Goal: Transaction & Acquisition: Purchase product/service

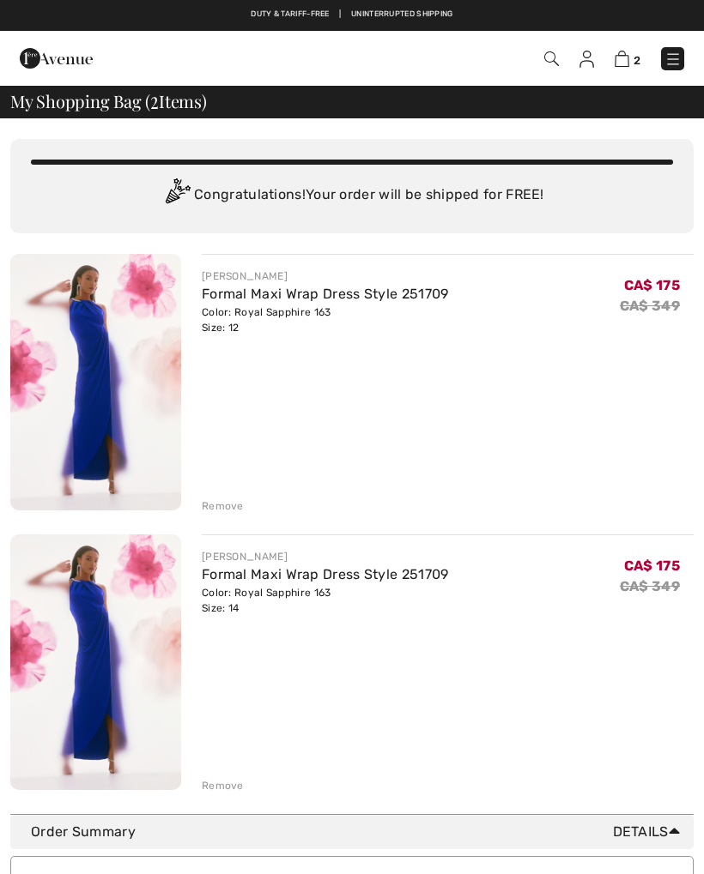
click at [224, 492] on div "JOSEPH RIBKOFF Formal Maxi Wrap Dress Style 251709 Color: Royal Sapphire 163 Si…" at bounding box center [448, 384] width 492 height 260
click at [208, 501] on div "Remove" at bounding box center [223, 506] width 42 height 15
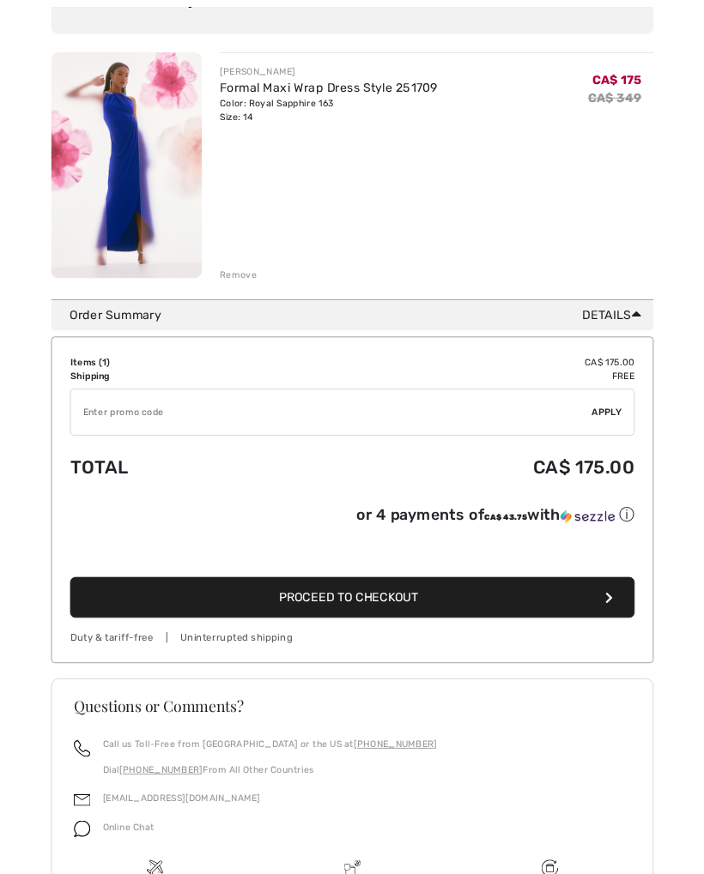
scroll to position [200, 0]
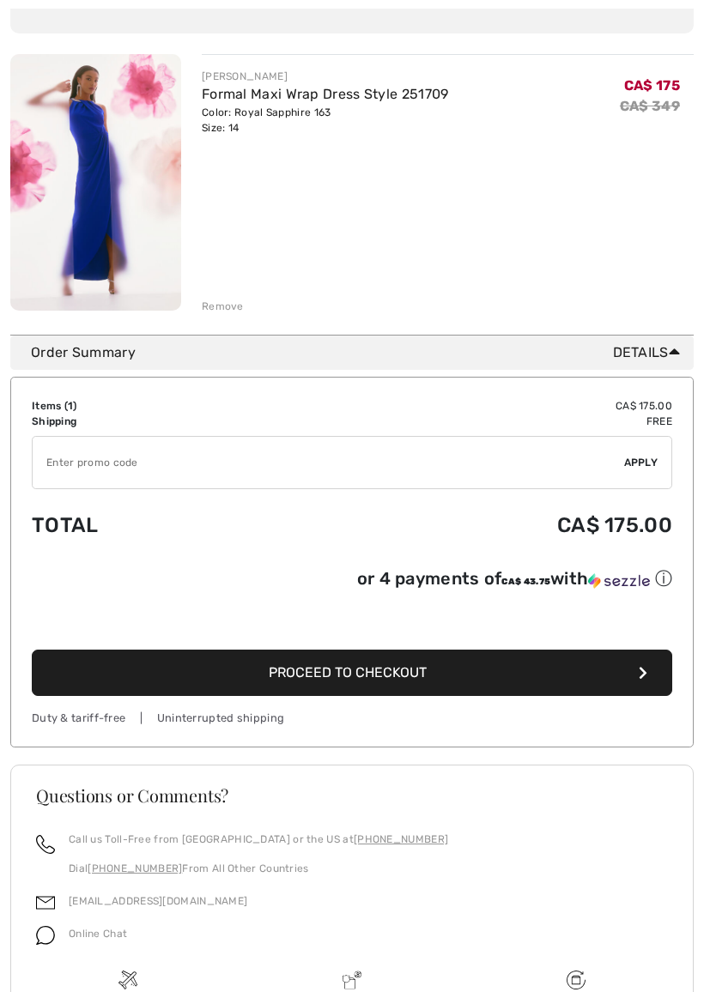
click at [403, 0] on html "We value your privacy We use cookies to enhance your browsing experience, serve…" at bounding box center [352, 296] width 704 height 992
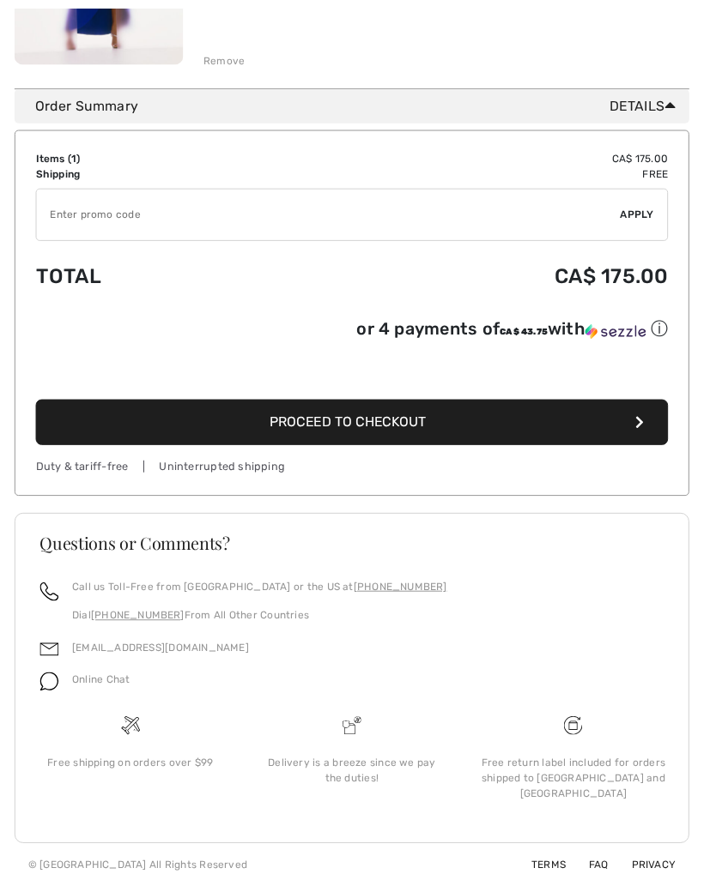
scroll to position [450, 0]
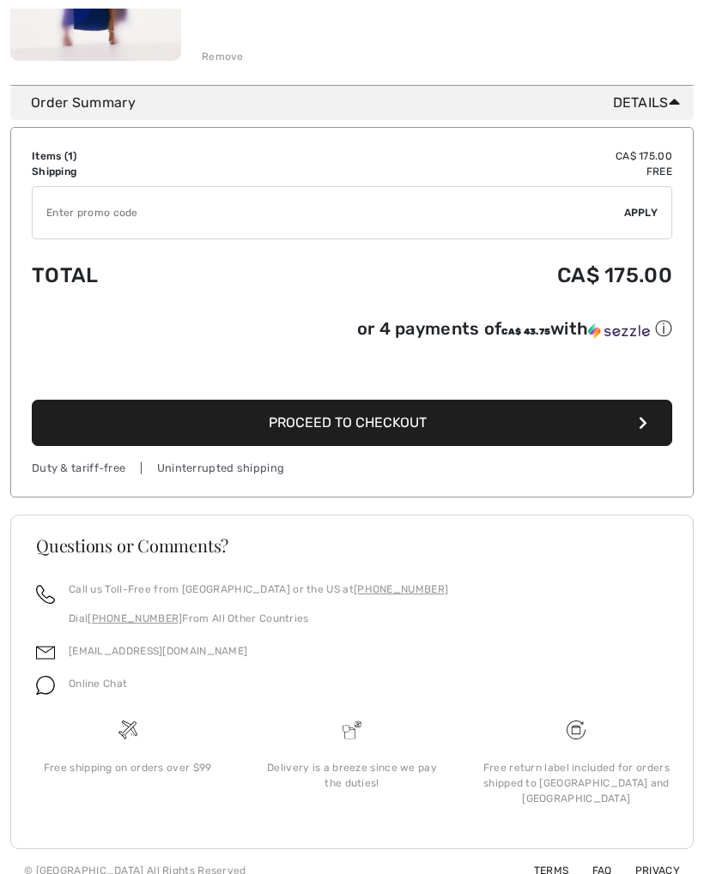
click at [405, 419] on span "Proceed to Checkout" at bounding box center [348, 422] width 158 height 16
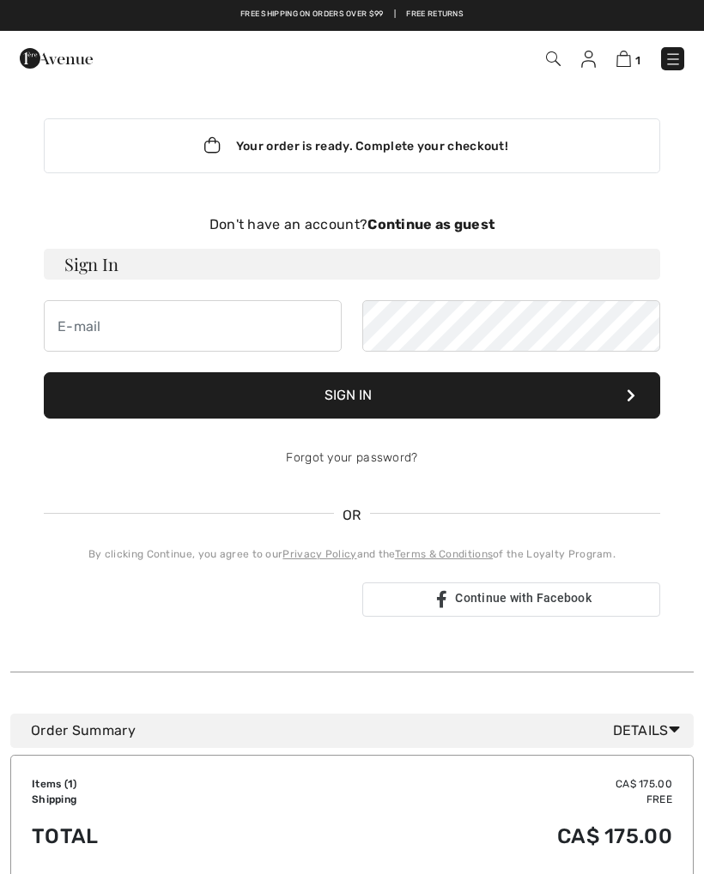
click at [451, 232] on strong "Continue as guest" at bounding box center [430, 224] width 127 height 16
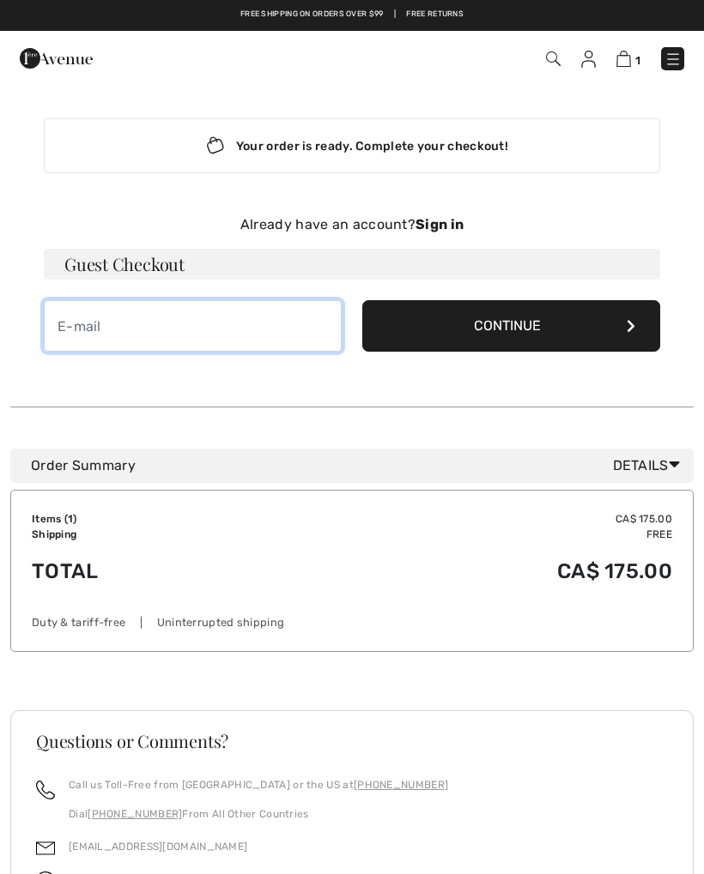
click at [197, 330] on input "email" at bounding box center [193, 325] width 298 height 51
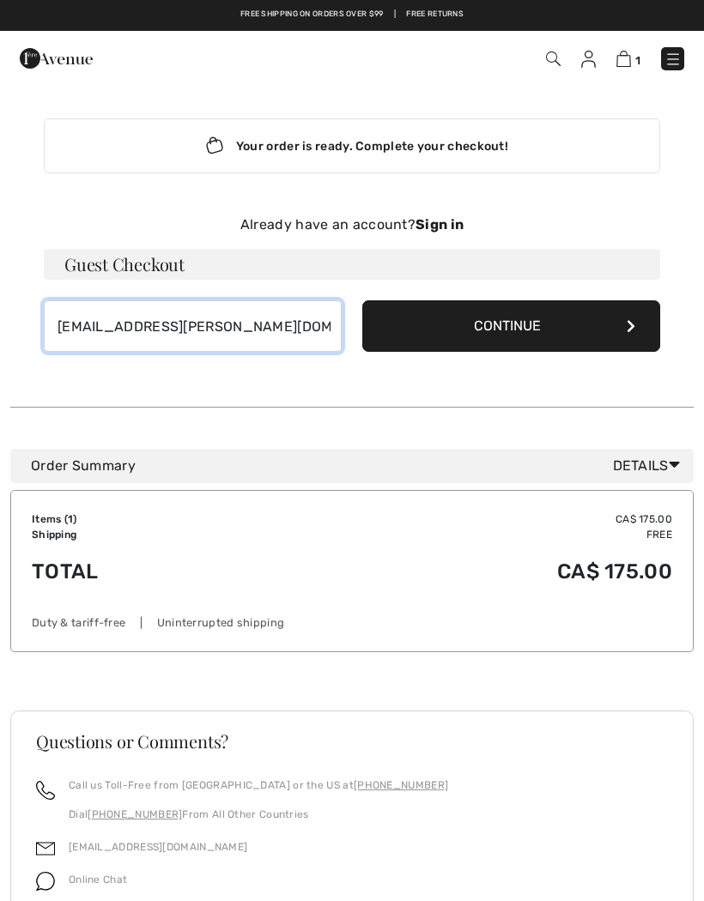
type input "[EMAIL_ADDRESS][PERSON_NAME][DOMAIN_NAME]"
click at [619, 330] on button "Continue" at bounding box center [511, 325] width 298 height 51
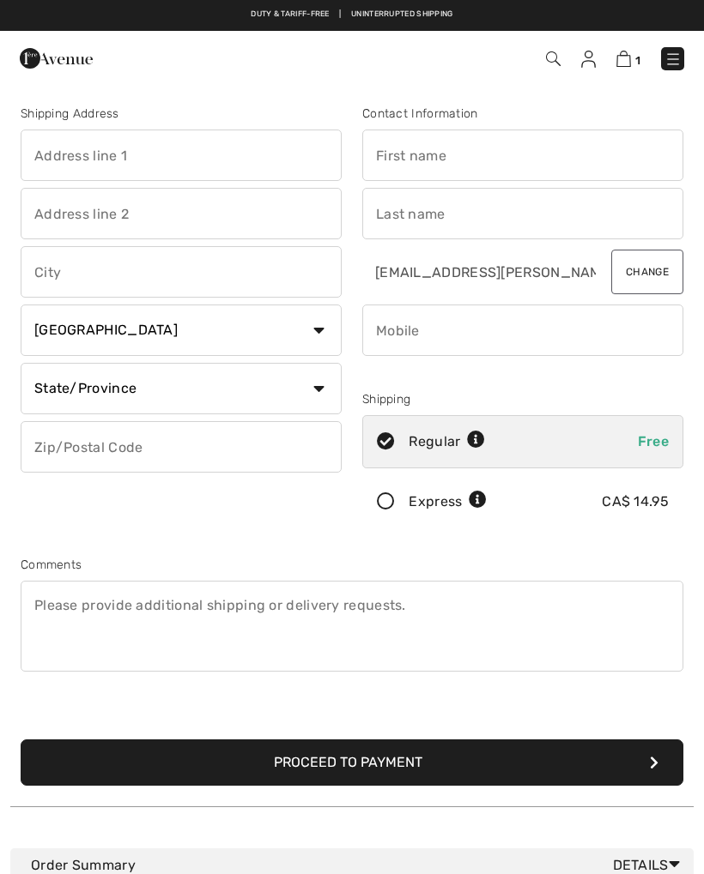
click at [124, 154] on input "text" at bounding box center [181, 155] width 321 height 51
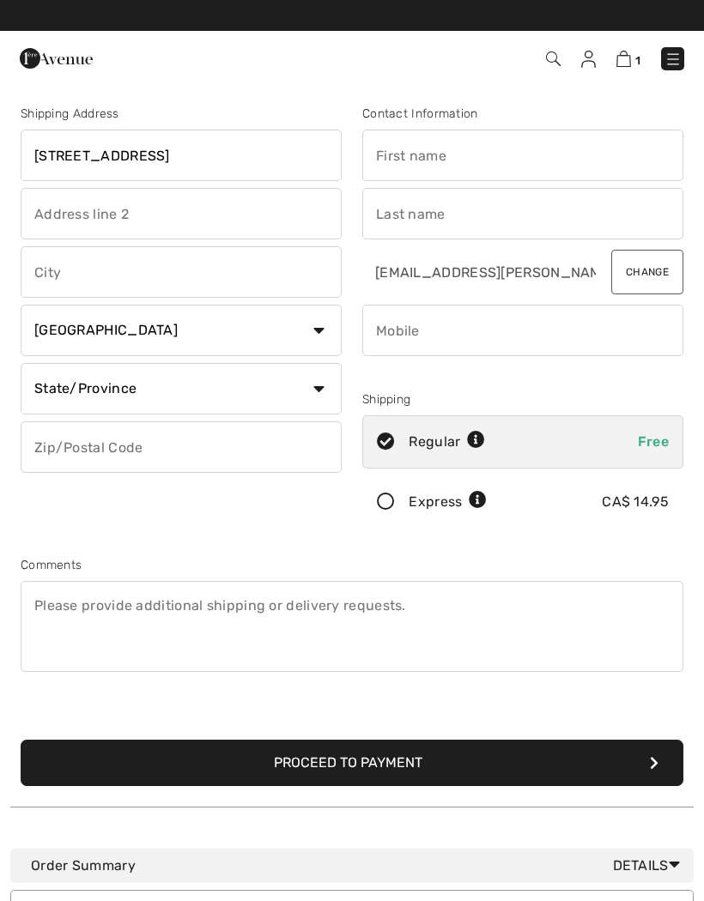
type input "1360 KLO Road"
click at [157, 211] on input "text" at bounding box center [181, 213] width 321 height 51
type input "Suite 109"
click at [208, 285] on input "text" at bounding box center [181, 271] width 321 height 51
type input "Kelowna"
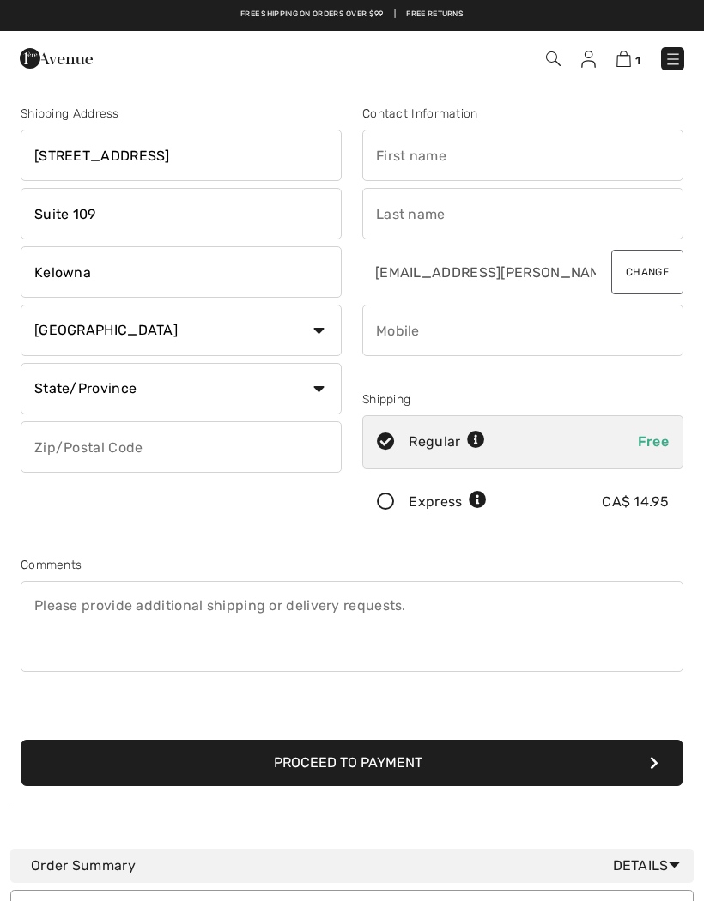
click at [315, 390] on select "State/Province Alberta British Columbia Manitoba New Brunswick Newfoundland and…" at bounding box center [181, 388] width 321 height 51
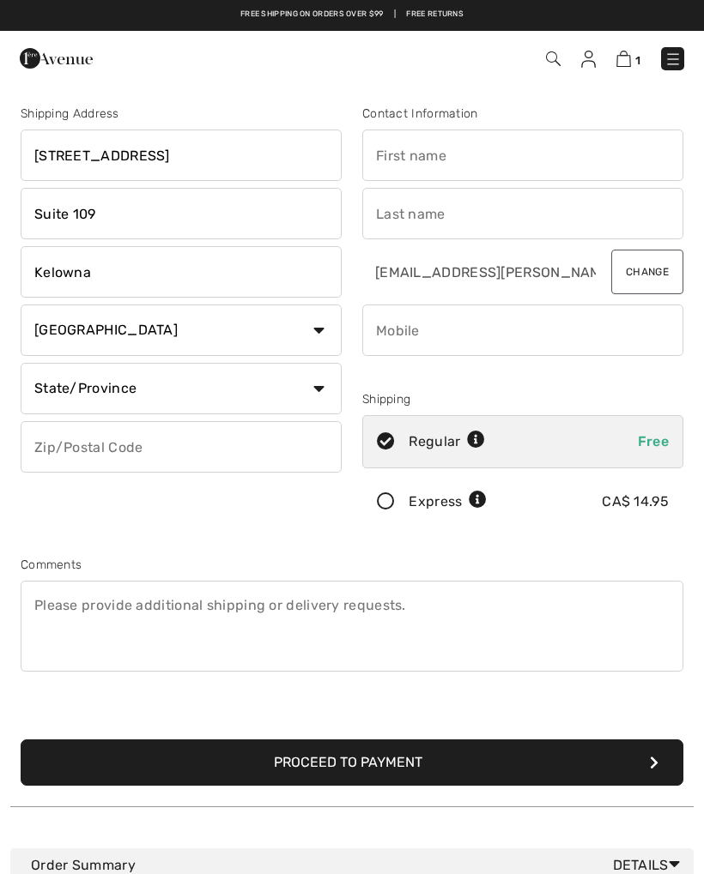
select select "BC"
click at [93, 439] on input "text" at bounding box center [181, 446] width 321 height 51
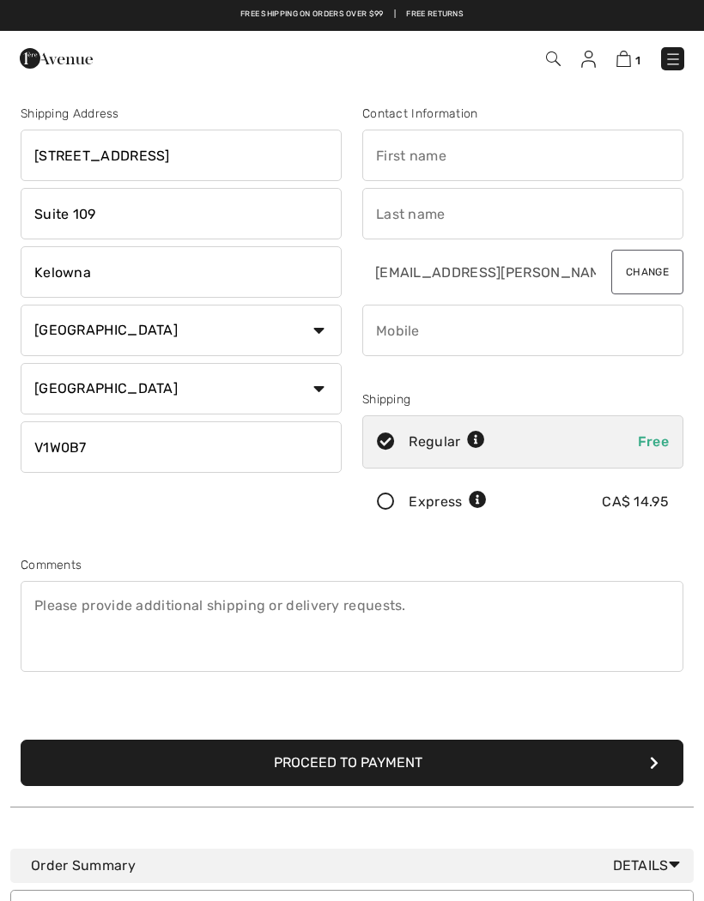
click at [127, 440] on input "V1W0B7" at bounding box center [181, 446] width 321 height 51
type input "V1W0B7"
click at [401, 155] on input "text" at bounding box center [522, 155] width 321 height 51
click at [437, 209] on input "text" at bounding box center [522, 213] width 321 height 51
type input "Susan"
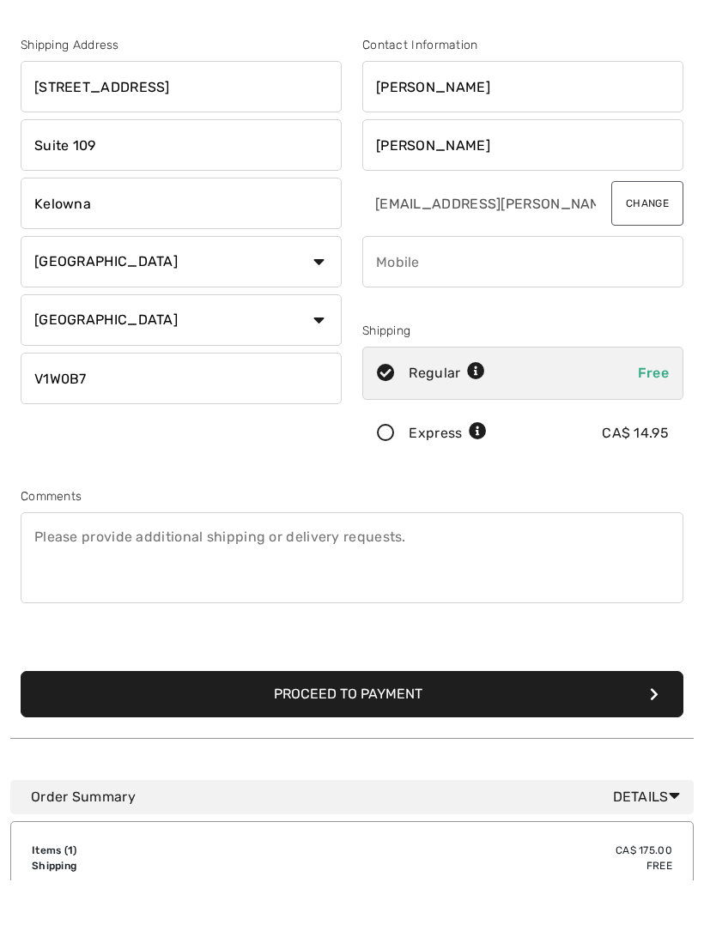
type input "Taylor"
click at [445, 305] on input "phone" at bounding box center [522, 330] width 321 height 51
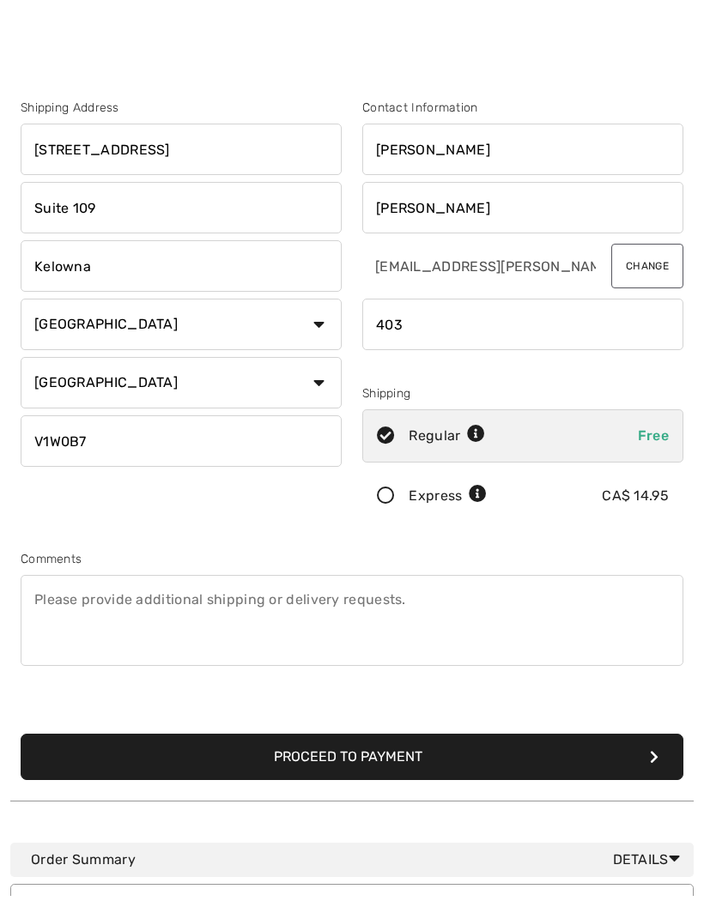
type input "403"
click at [457, 145] on input "Susan" at bounding box center [522, 155] width 321 height 51
type input "S"
click at [448, 318] on input "phone" at bounding box center [522, 330] width 321 height 51
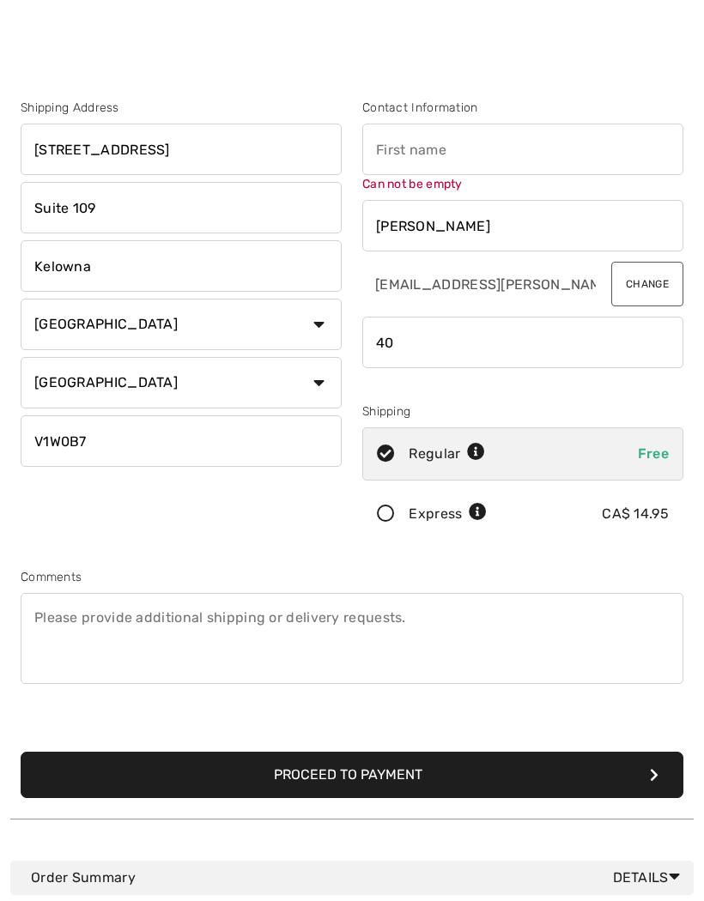
type input "4"
click at [468, 140] on input "text" at bounding box center [522, 155] width 321 height 51
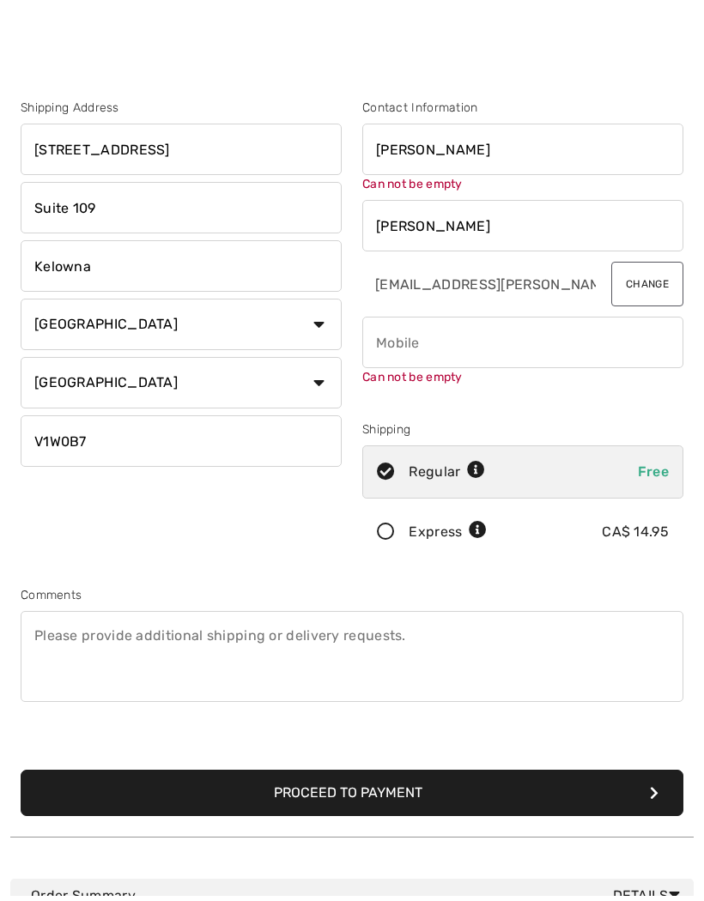
click at [445, 229] on input "Taylor" at bounding box center [522, 231] width 321 height 51
type input "Barbara"
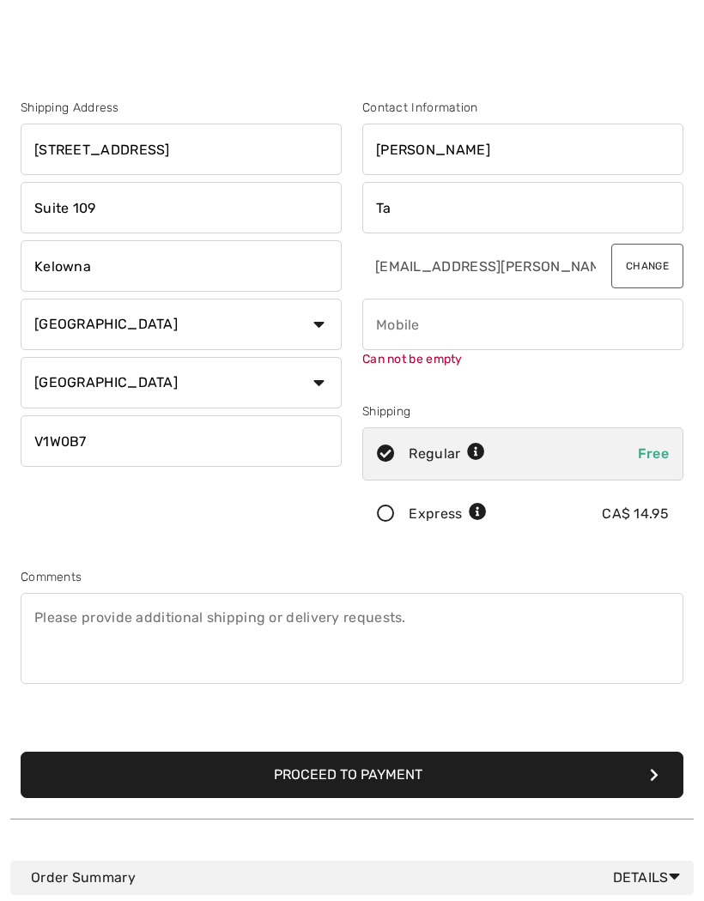
type input "T"
type input "Farries"
click at [446, 323] on input "phone" at bounding box center [522, 330] width 321 height 51
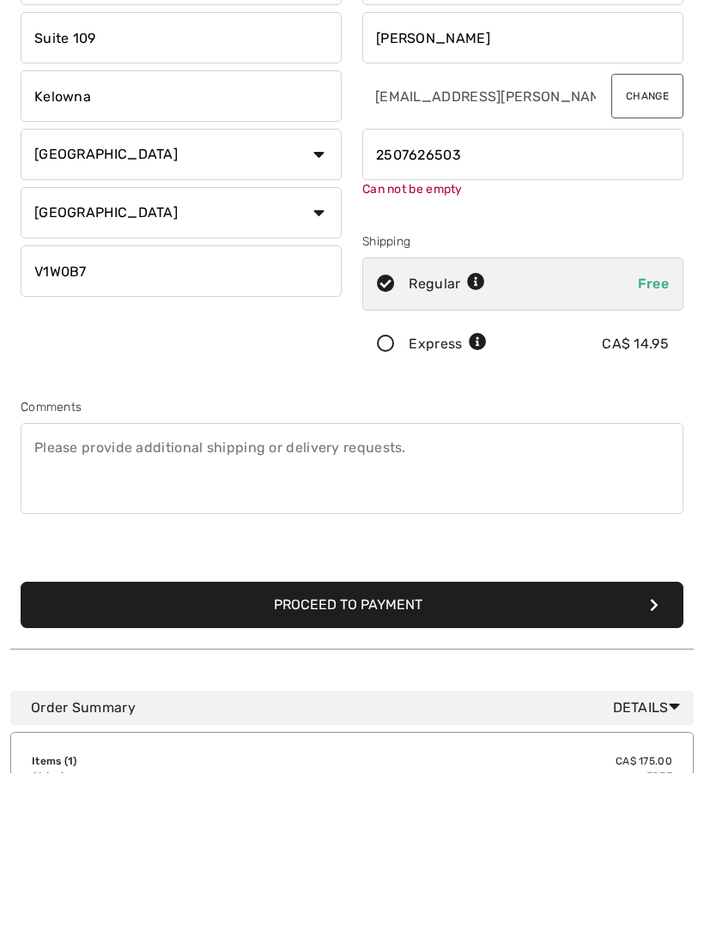
type input "2507626503"
click at [408, 758] on button "Proceed to Payment" at bounding box center [352, 781] width 662 height 46
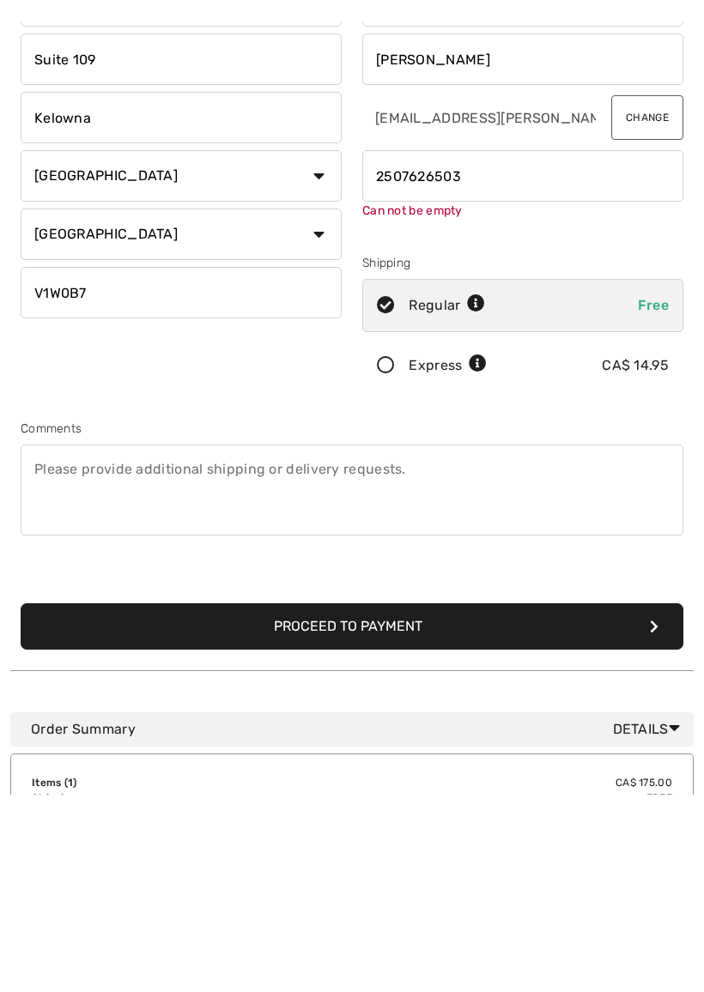
scroll to position [176, 0]
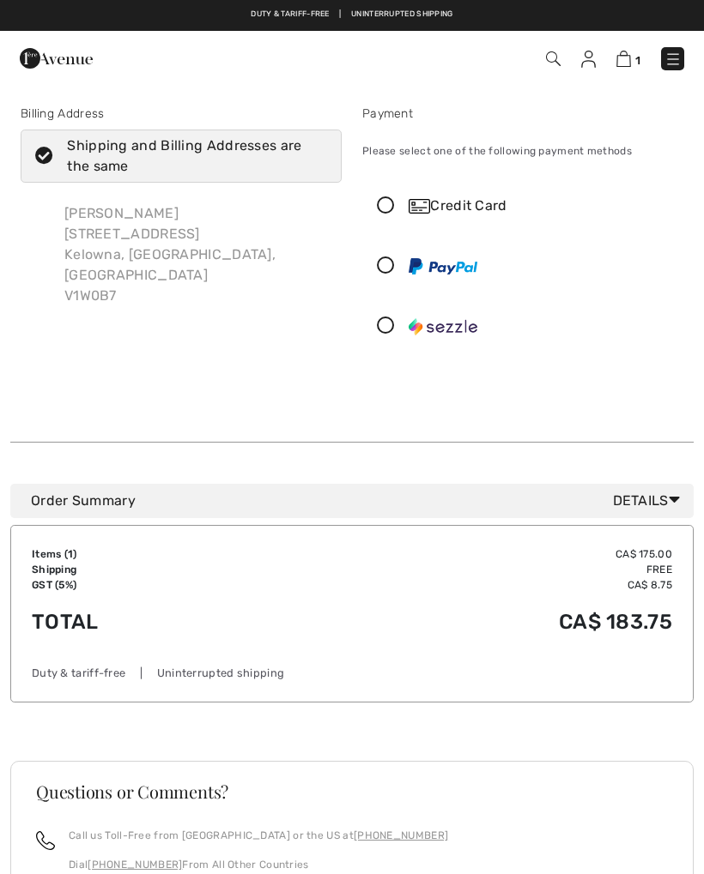
click at [384, 195] on div "Credit Card" at bounding box center [522, 205] width 319 height 51
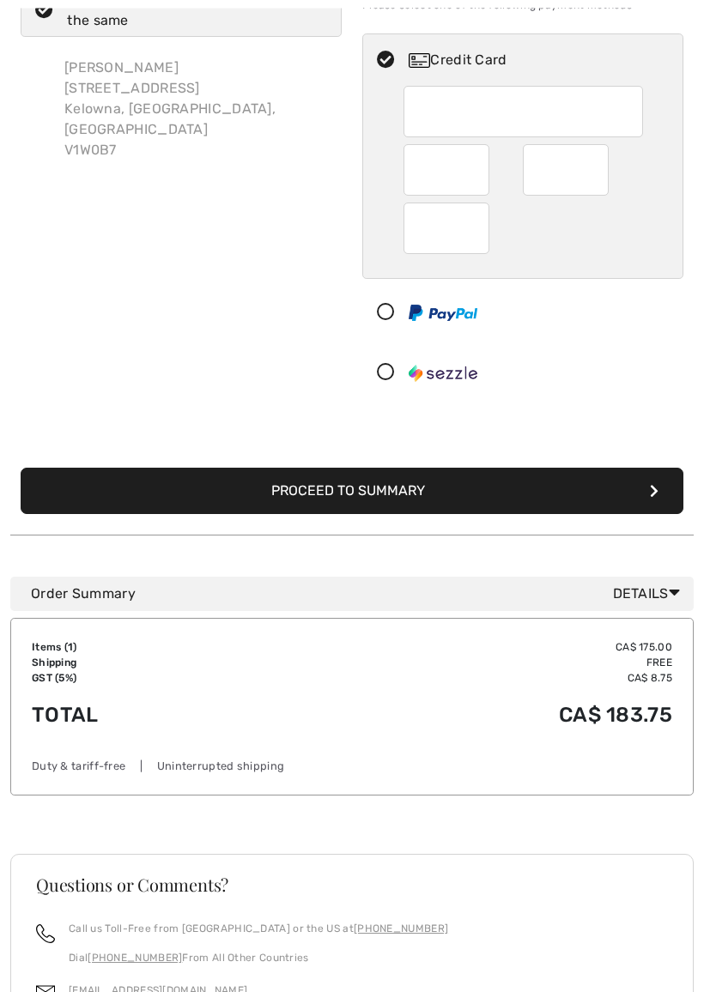
scroll to position [146, 0]
click at [644, 491] on button "Proceed to Summary" at bounding box center [352, 491] width 662 height 46
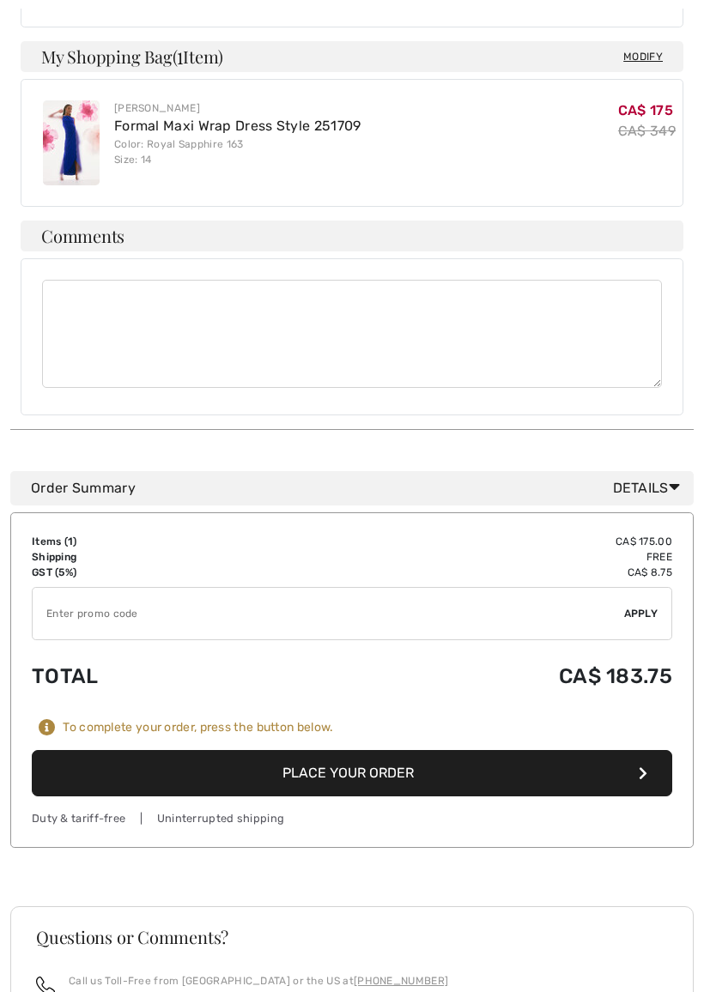
scroll to position [1026, 0]
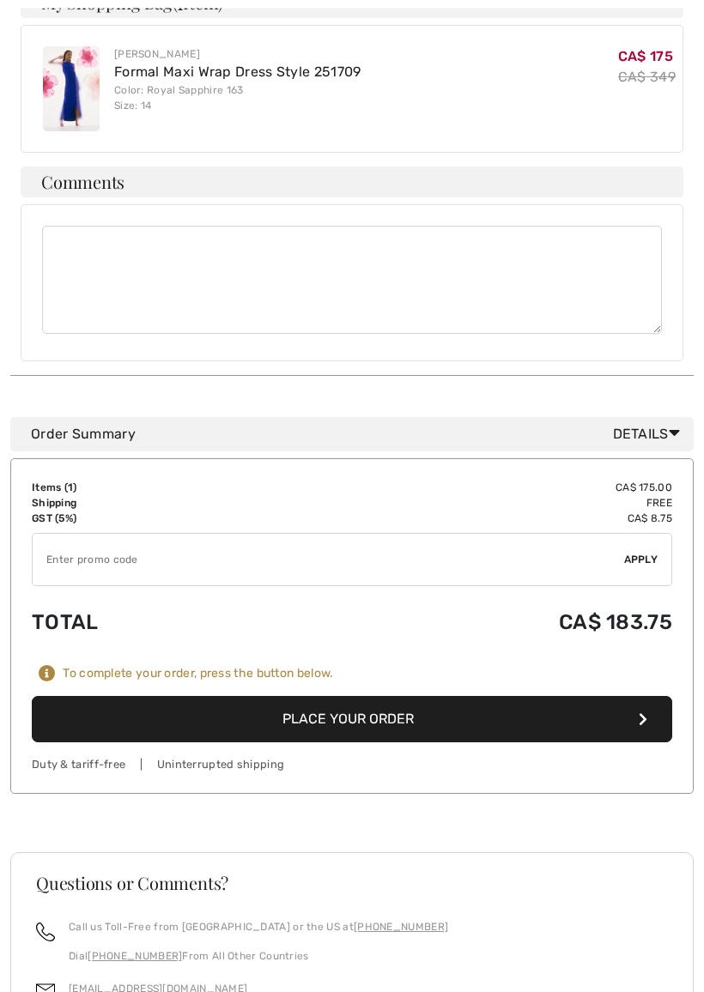
click at [545, 697] on button "Place Your Order" at bounding box center [352, 720] width 640 height 46
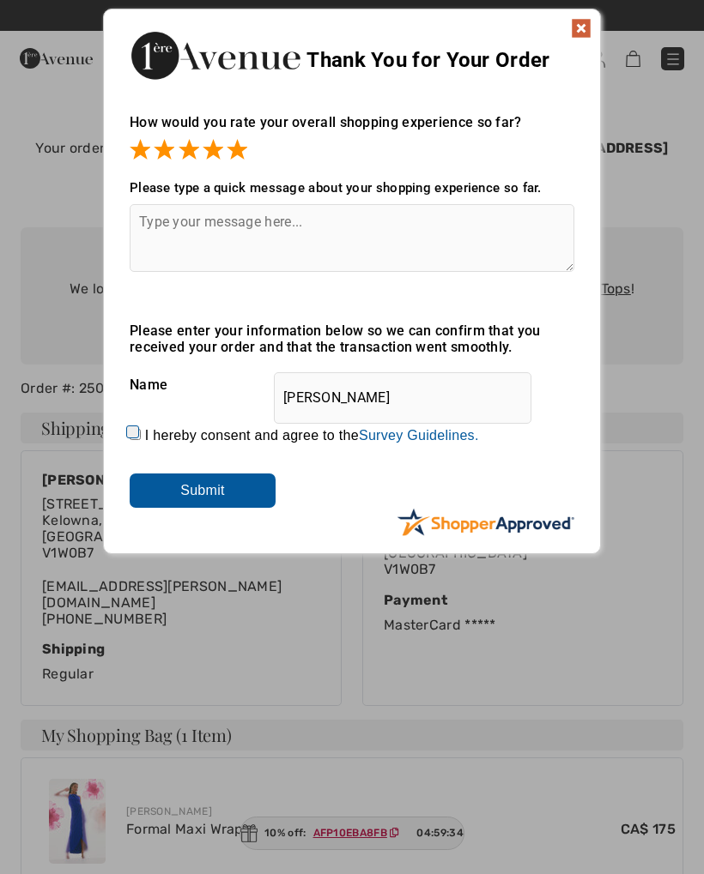
click at [572, 21] on img at bounding box center [581, 28] width 21 height 21
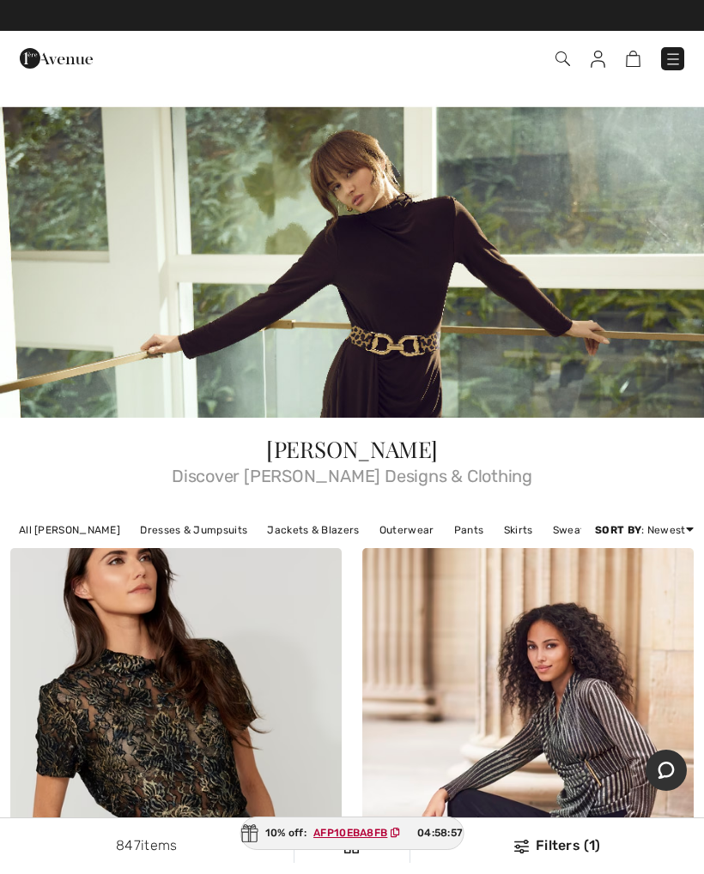
click at [185, 534] on link "Dresses & Jumpsuits" at bounding box center [193, 530] width 124 height 22
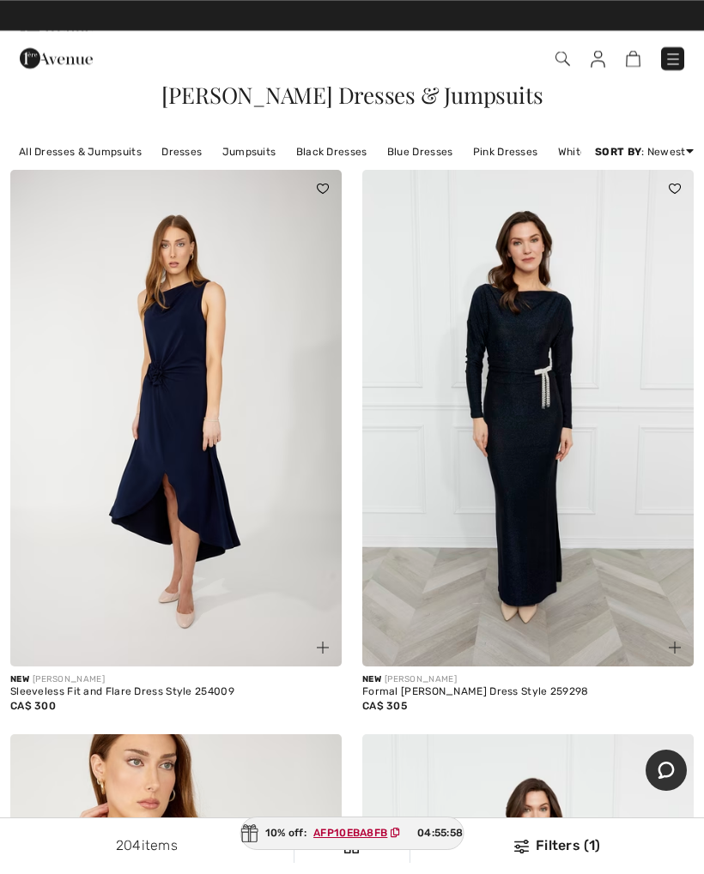
click at [556, 62] on img at bounding box center [562, 58] width 15 height 15
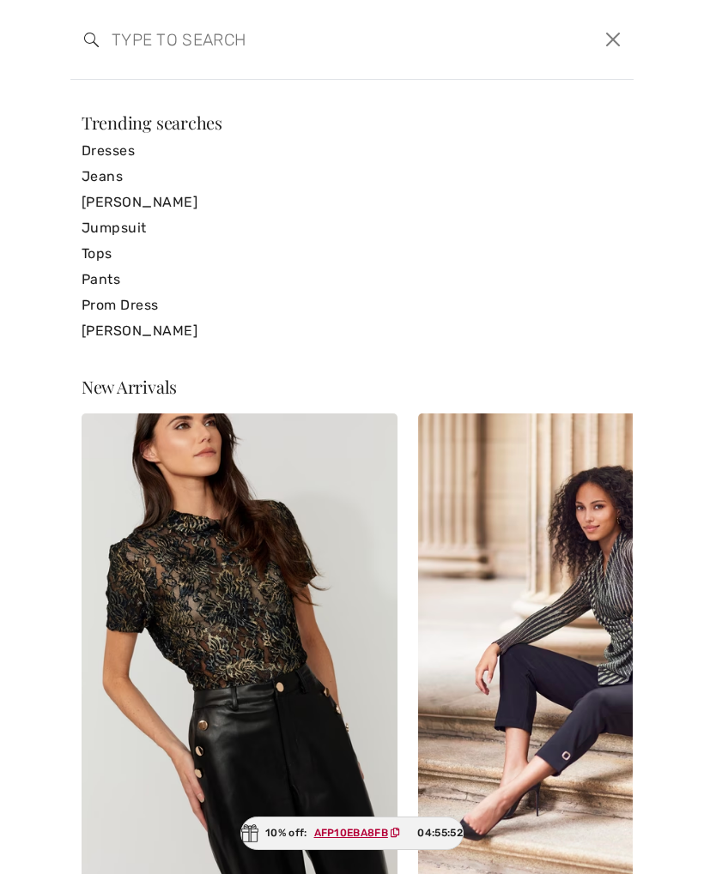
click at [130, 231] on link "Jumpsuit" at bounding box center [352, 228] width 541 height 26
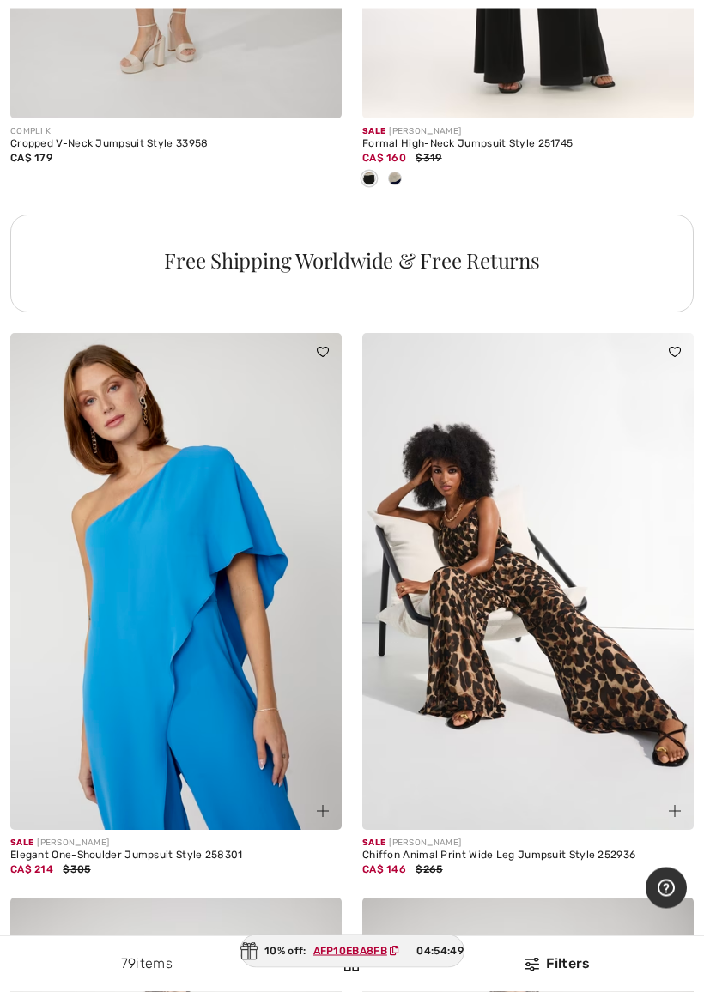
scroll to position [10825, 0]
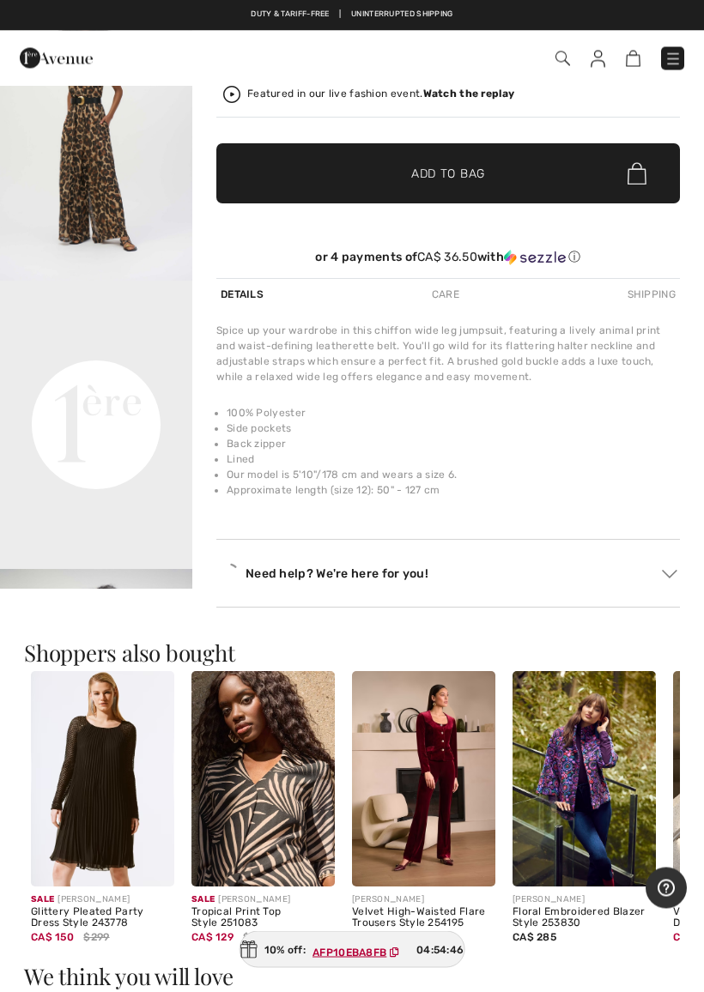
scroll to position [383, 0]
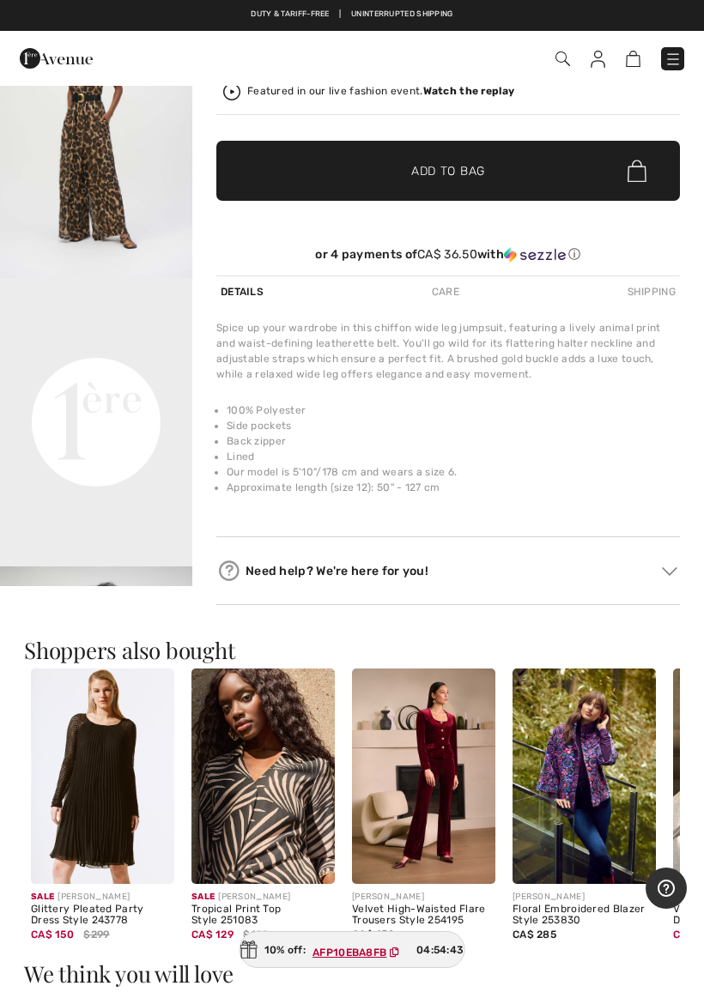
click at [135, 930] on div "CA$ 150 $299" at bounding box center [102, 934] width 143 height 15
click at [124, 907] on div "Glittery Pleated Party Dress Style 243778" at bounding box center [102, 916] width 143 height 24
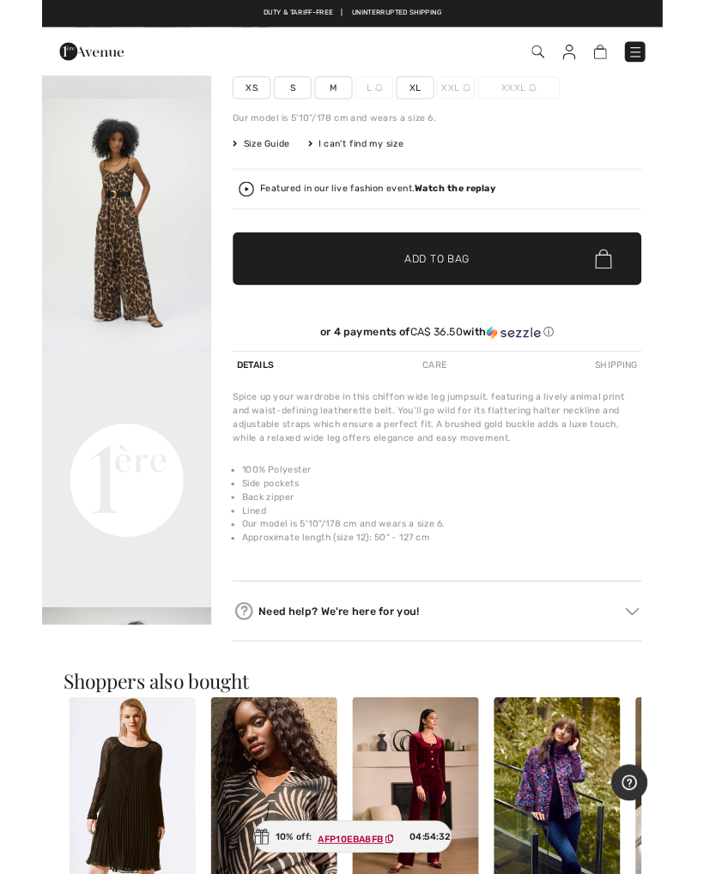
scroll to position [0, 0]
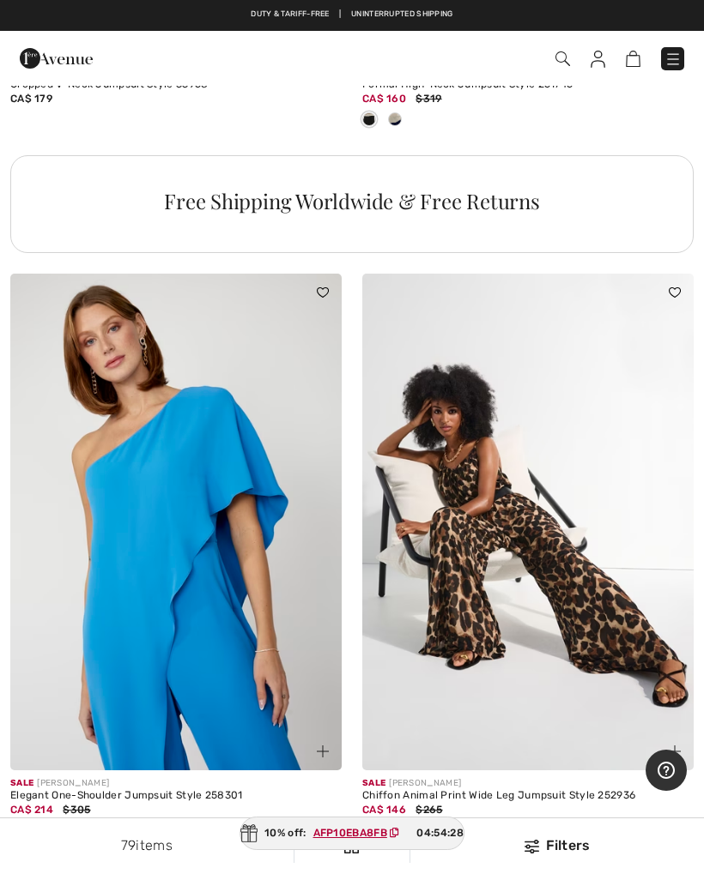
click at [203, 354] on img at bounding box center [175, 522] width 331 height 497
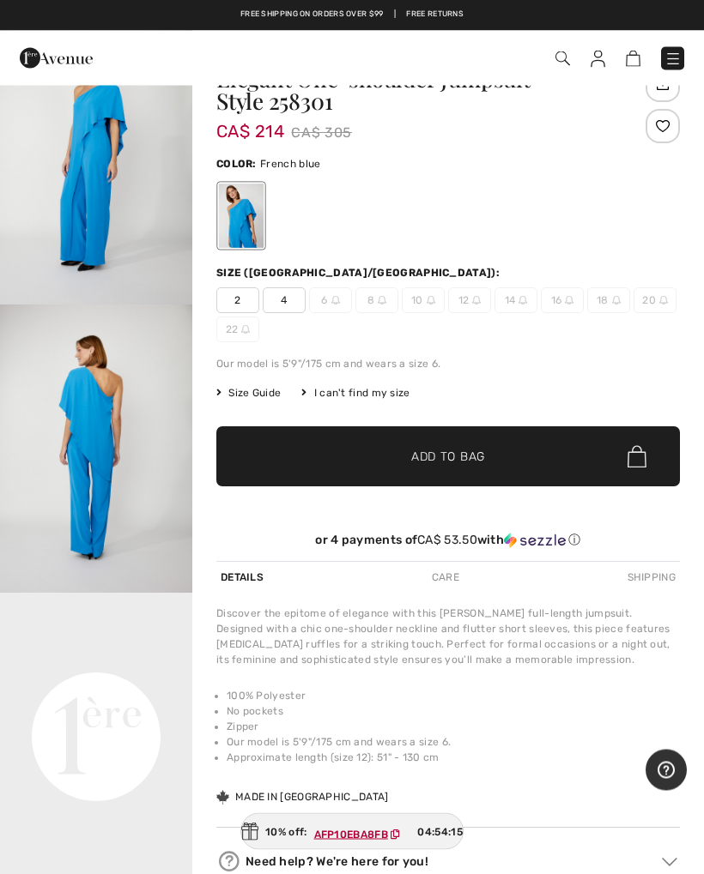
scroll to position [68, 0]
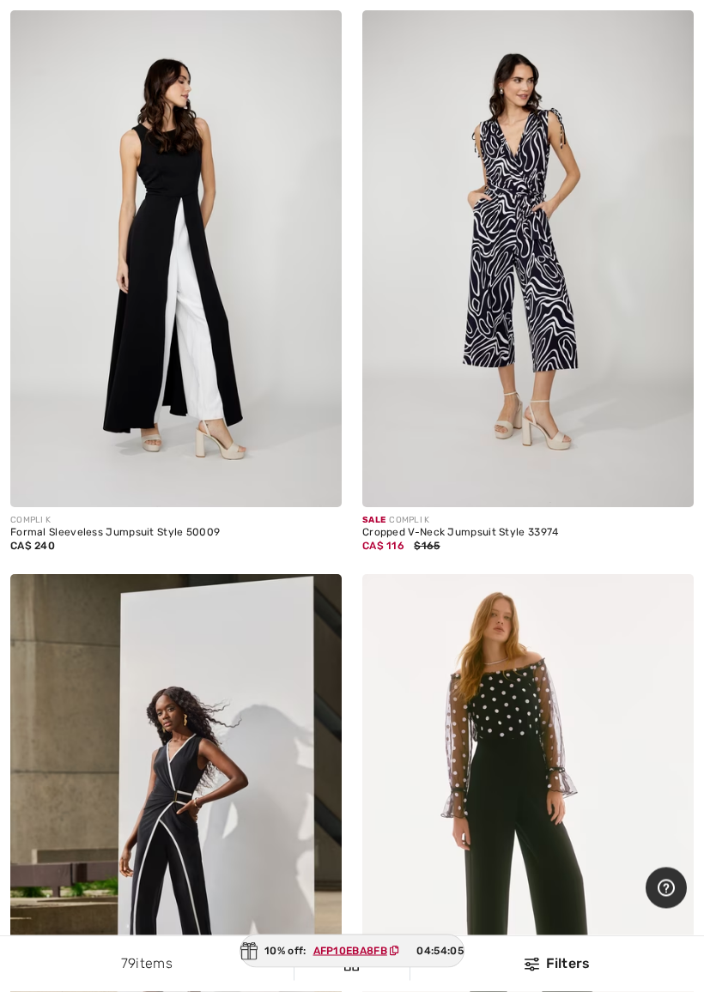
scroll to position [11712, 0]
click at [175, 162] on img at bounding box center [175, 258] width 331 height 497
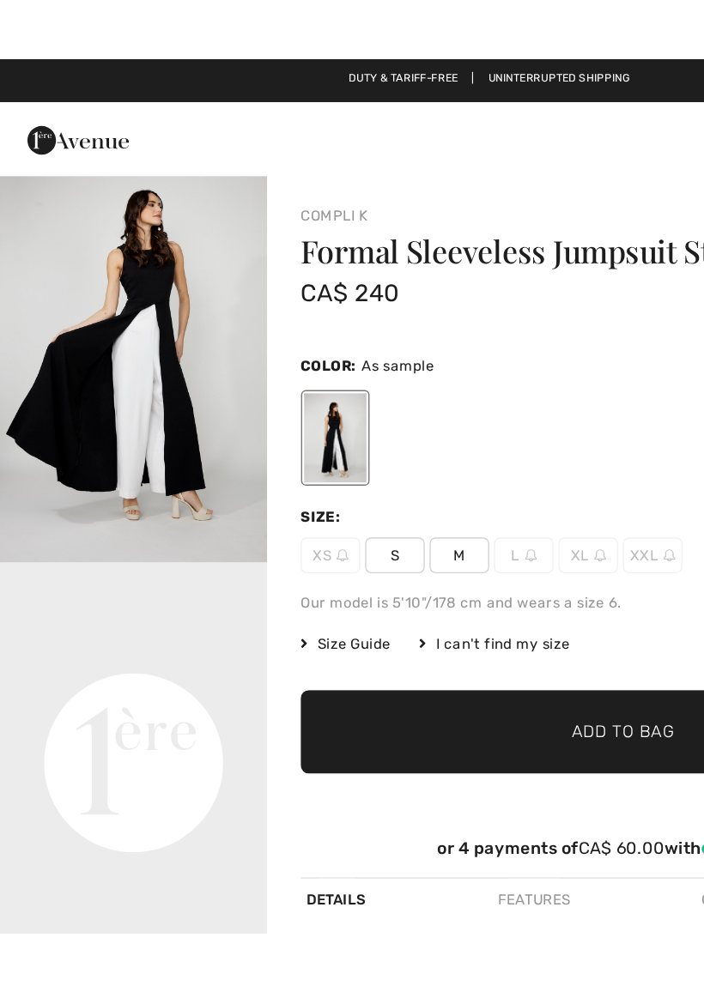
scroll to position [304, 0]
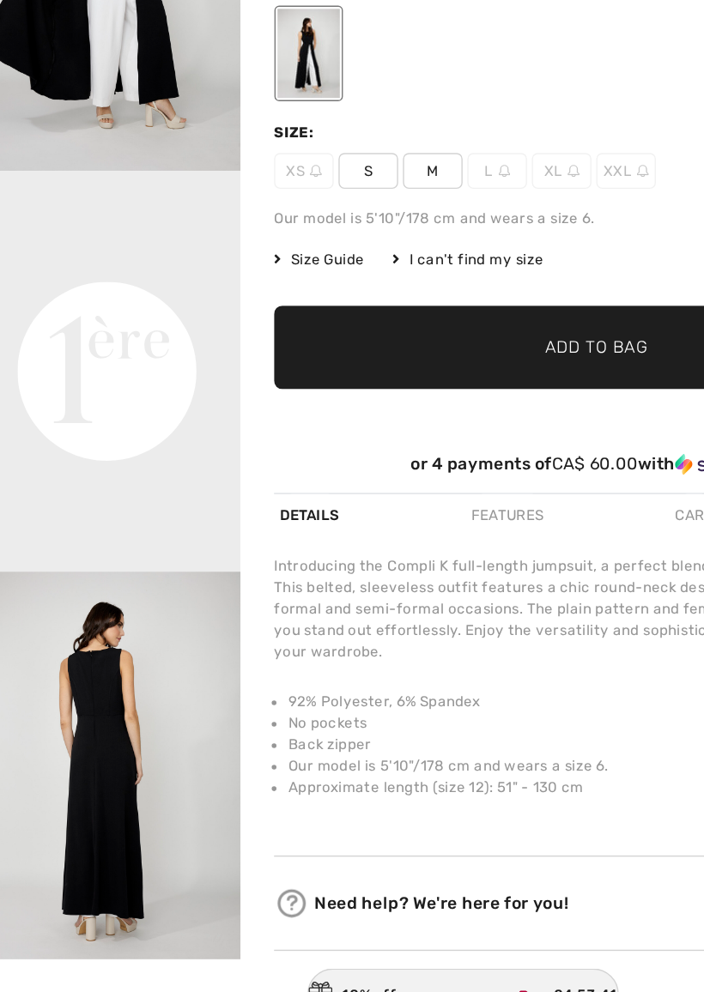
click at [125, 357] on video "Your browser does not support the video tag." at bounding box center [96, 405] width 192 height 96
click at [135, 357] on video "Your browser does not support the video tag." at bounding box center [96, 405] width 192 height 96
click at [110, 357] on video "Your browser does not support the video tag." at bounding box center [96, 405] width 192 height 96
click at [100, 357] on video "Your browser does not support the video tag." at bounding box center [96, 405] width 192 height 96
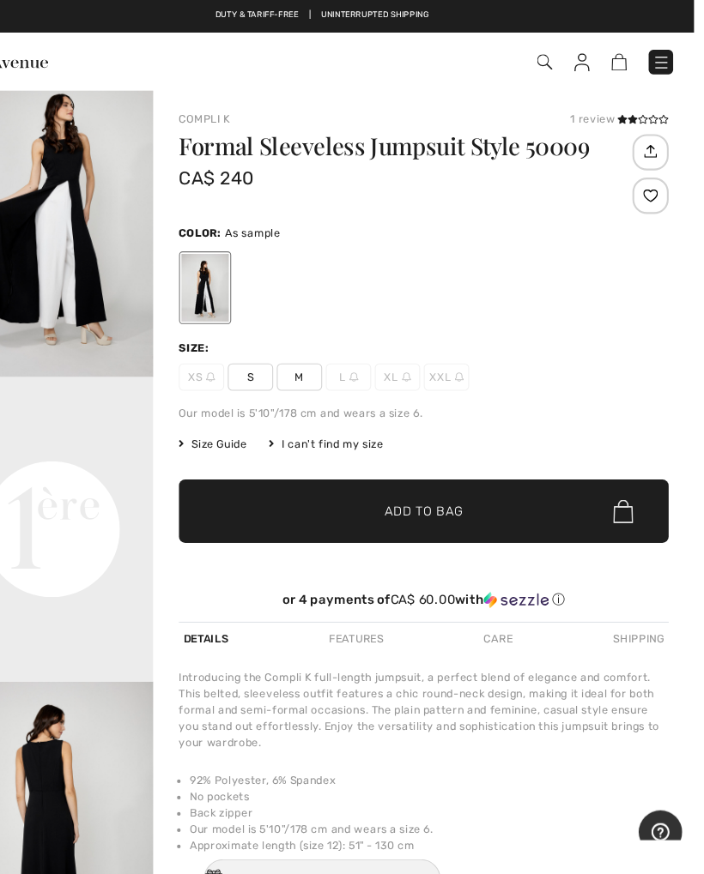
scroll to position [0, 0]
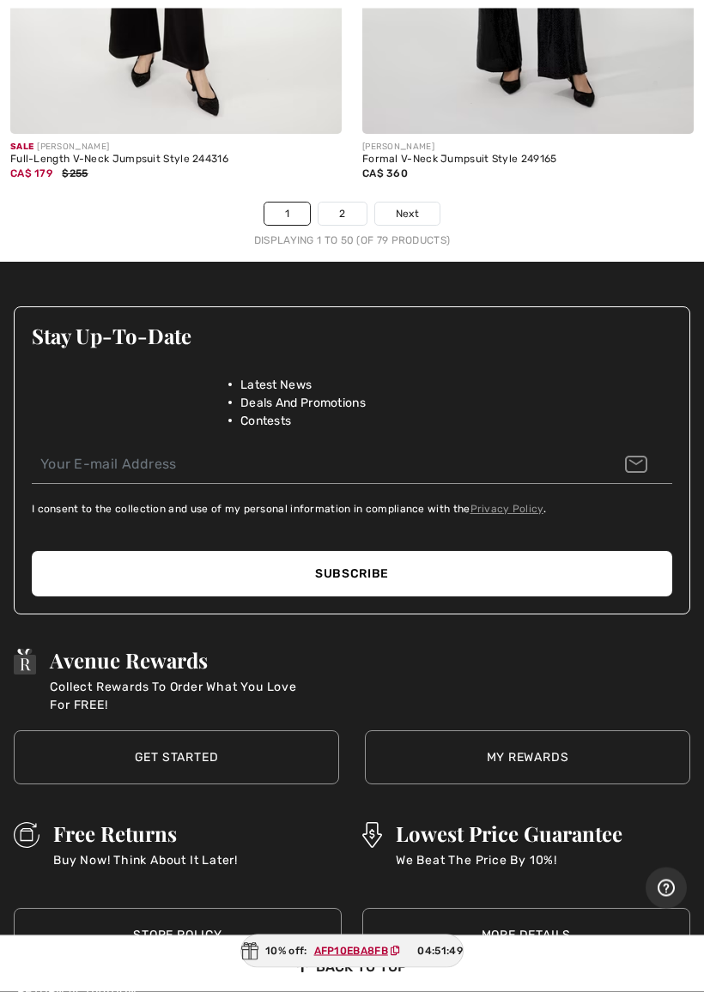
scroll to position [15250, 0]
click at [333, 203] on link "2" at bounding box center [341, 214] width 47 height 22
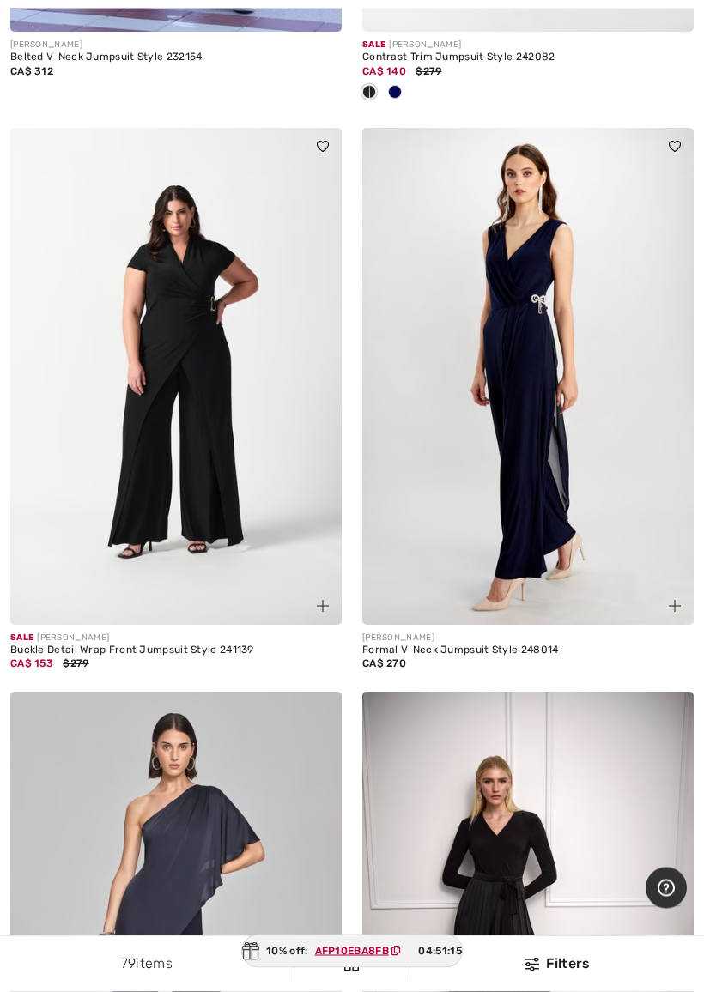
scroll to position [5348, 0]
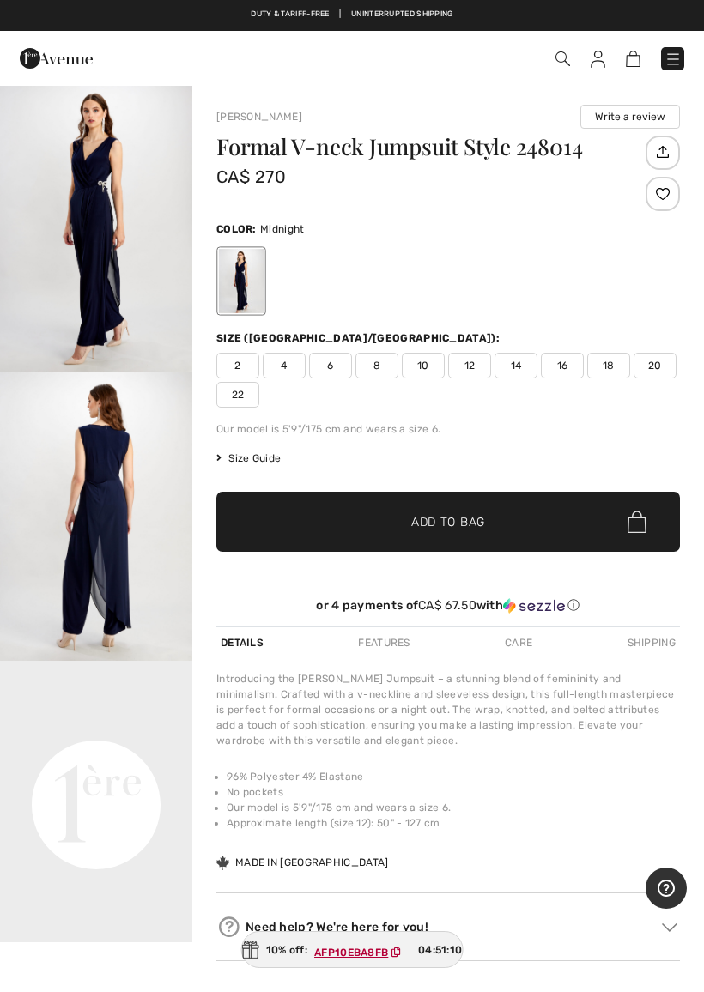
click at [70, 951] on div "Your browser does not support the video tag." at bounding box center [96, 531] width 192 height 894
click at [54, 956] on div "Your browser does not support the video tag." at bounding box center [96, 531] width 192 height 894
click at [62, 757] on video "Your browser does not support the video tag." at bounding box center [96, 709] width 192 height 96
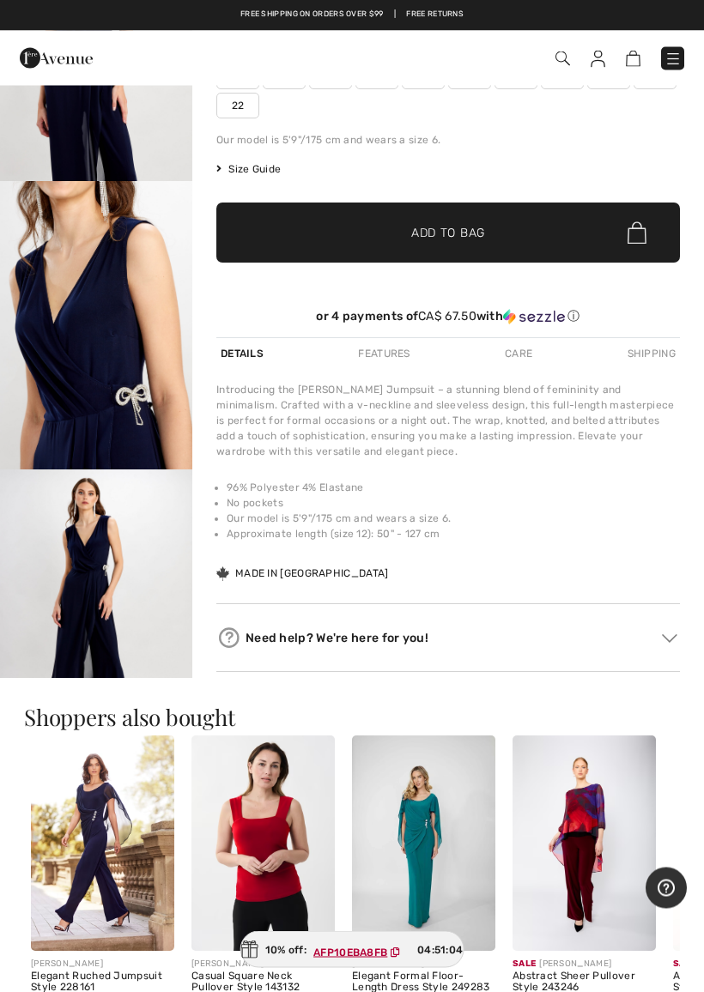
scroll to position [293, 0]
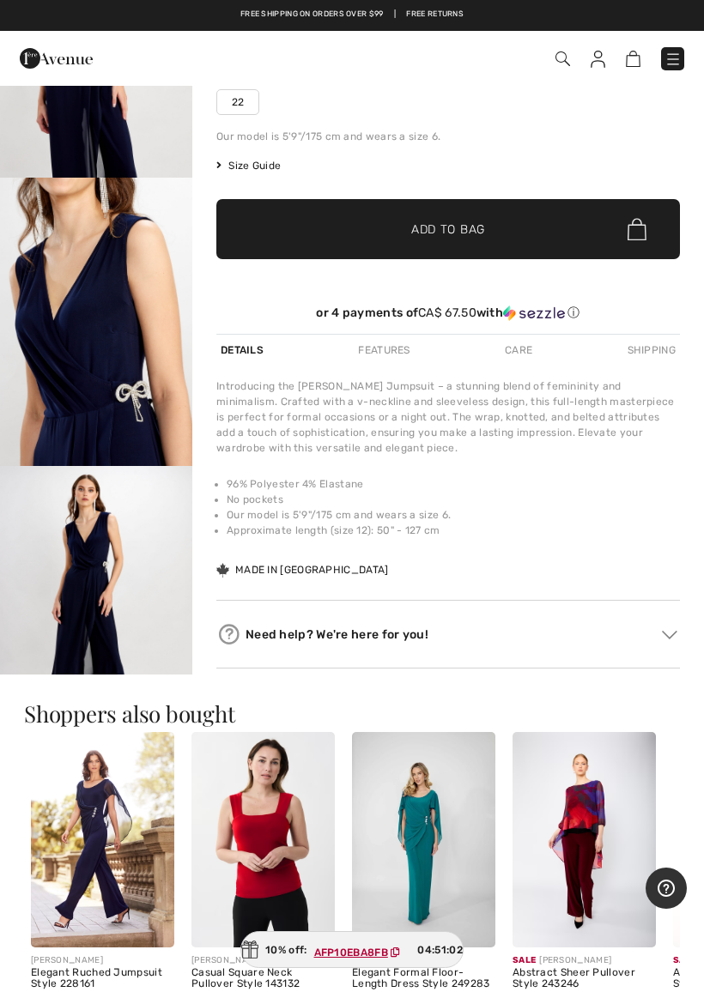
click at [41, 650] on img "6 / 8" at bounding box center [96, 610] width 192 height 288
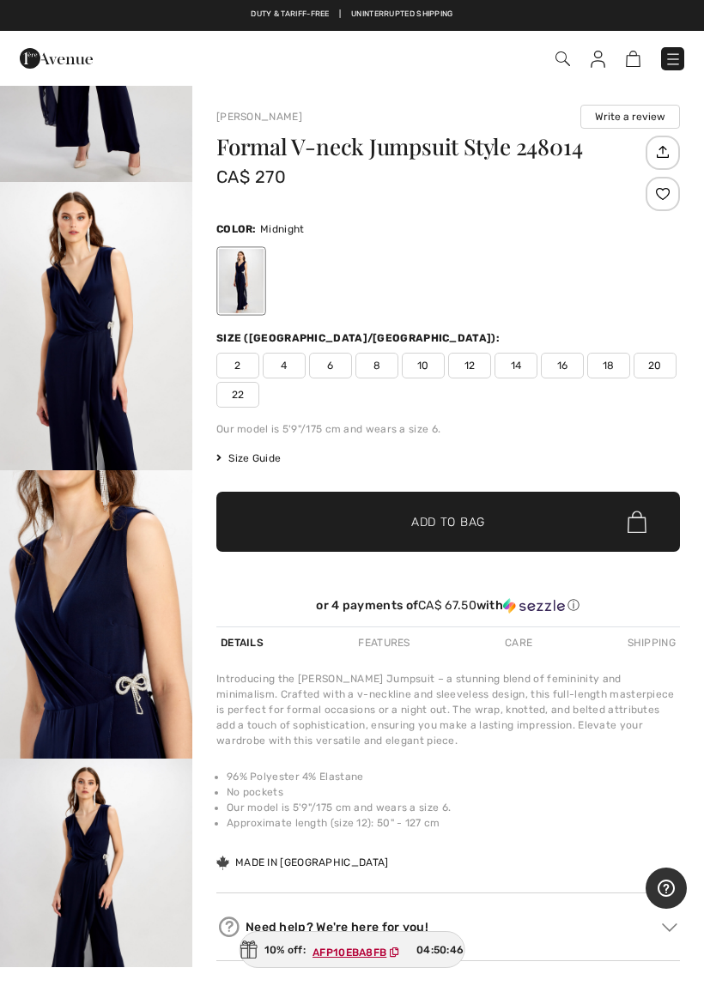
click at [91, 857] on img "6 / 8" at bounding box center [96, 903] width 192 height 288
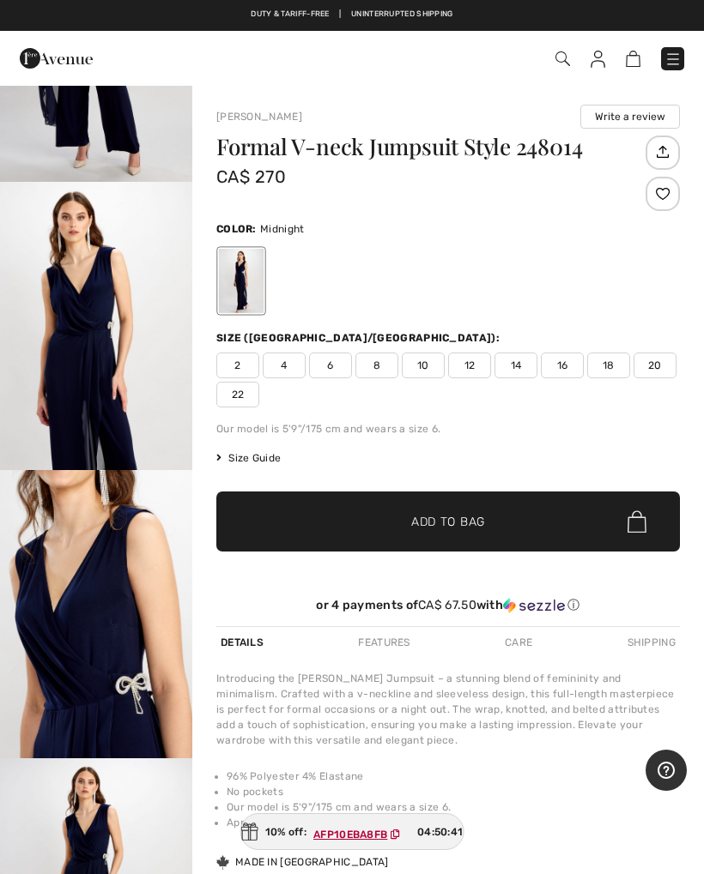
click at [605, 670] on div "Frank Lyman Write a review Formal V-neck Jumpsuit Style 248014 CA$ 270 Color: M…" at bounding box center [447, 533] width 463 height 856
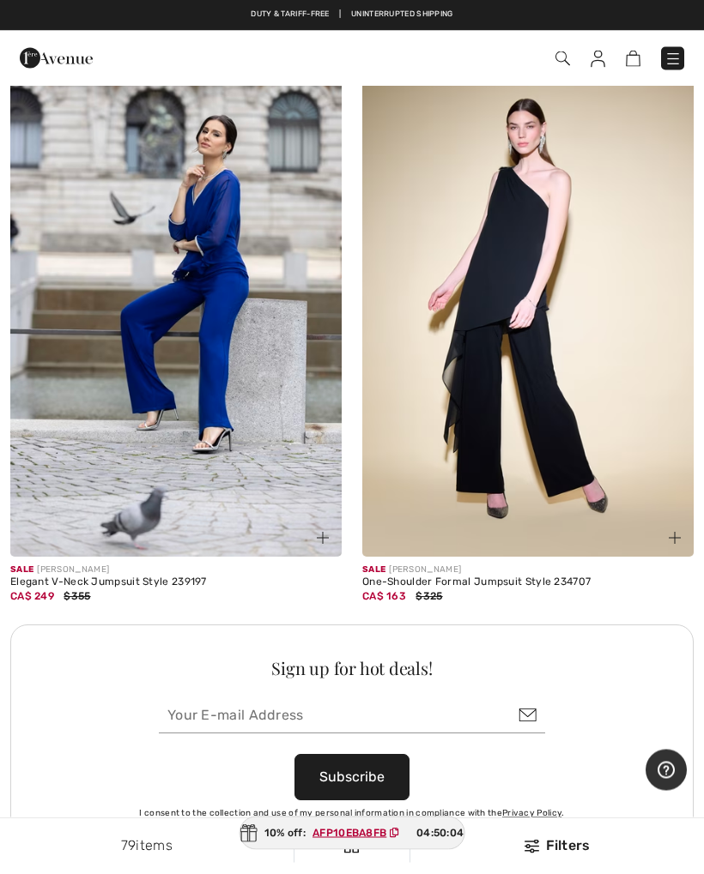
scroll to position [6572, 0]
click at [568, 47] on span at bounding box center [495, 58] width 377 height 23
click at [562, 61] on img at bounding box center [562, 58] width 15 height 15
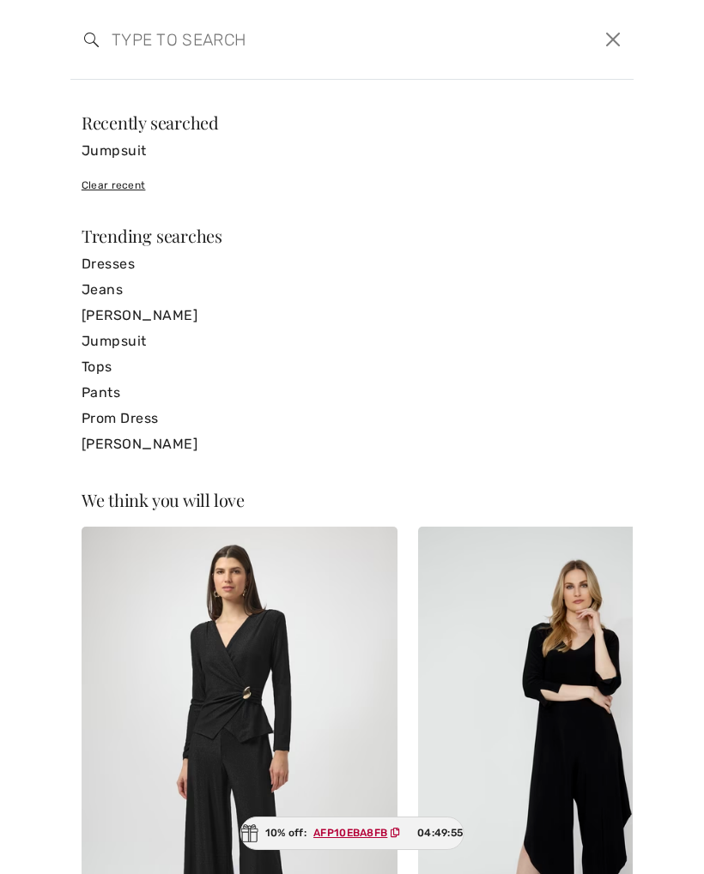
click at [154, 41] on input "search" at bounding box center [292, 39] width 386 height 51
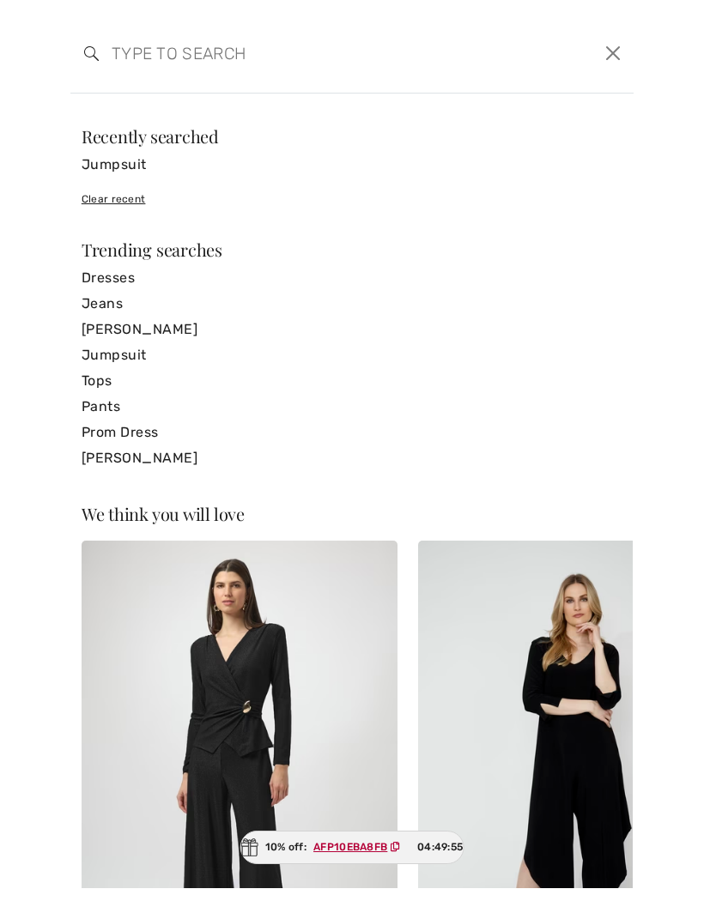
scroll to position [6571, 0]
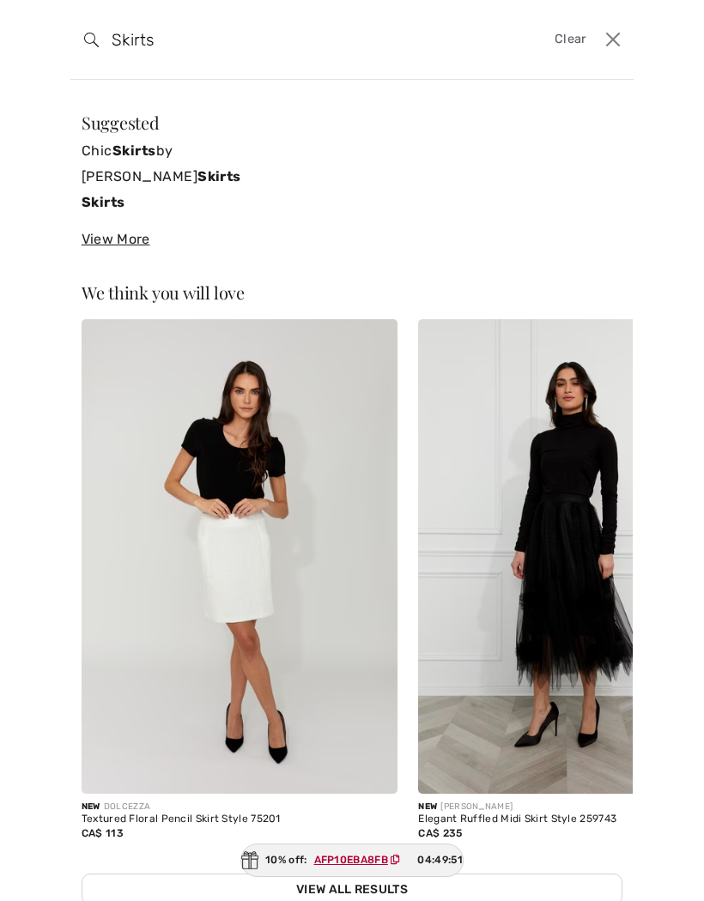
type input "Skirts"
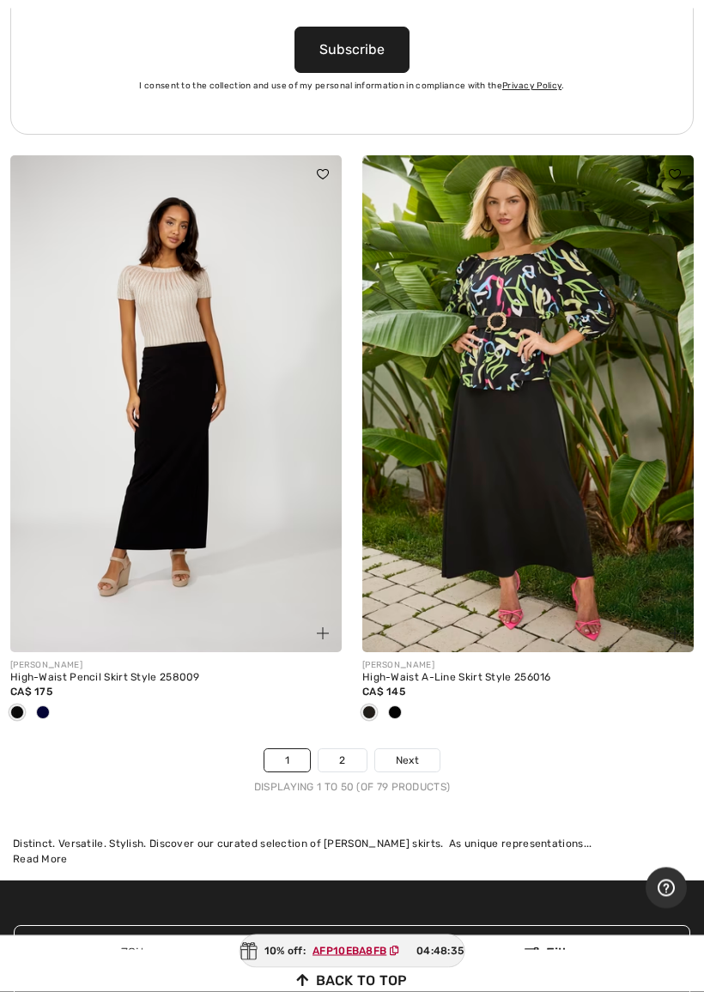
scroll to position [14699, 0]
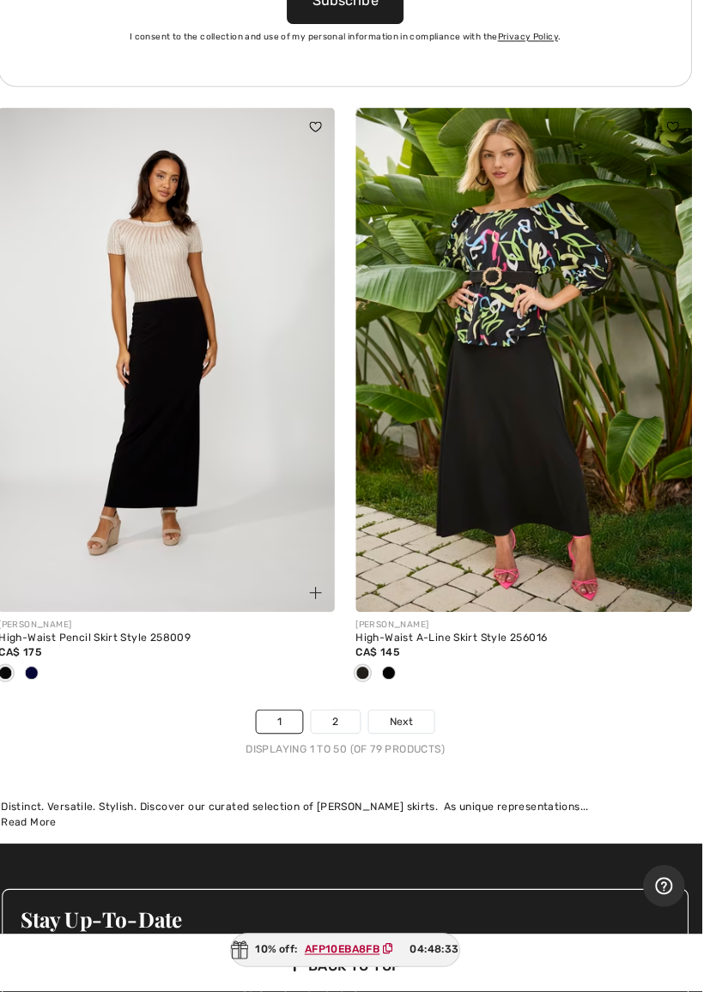
scroll to position [14703, 0]
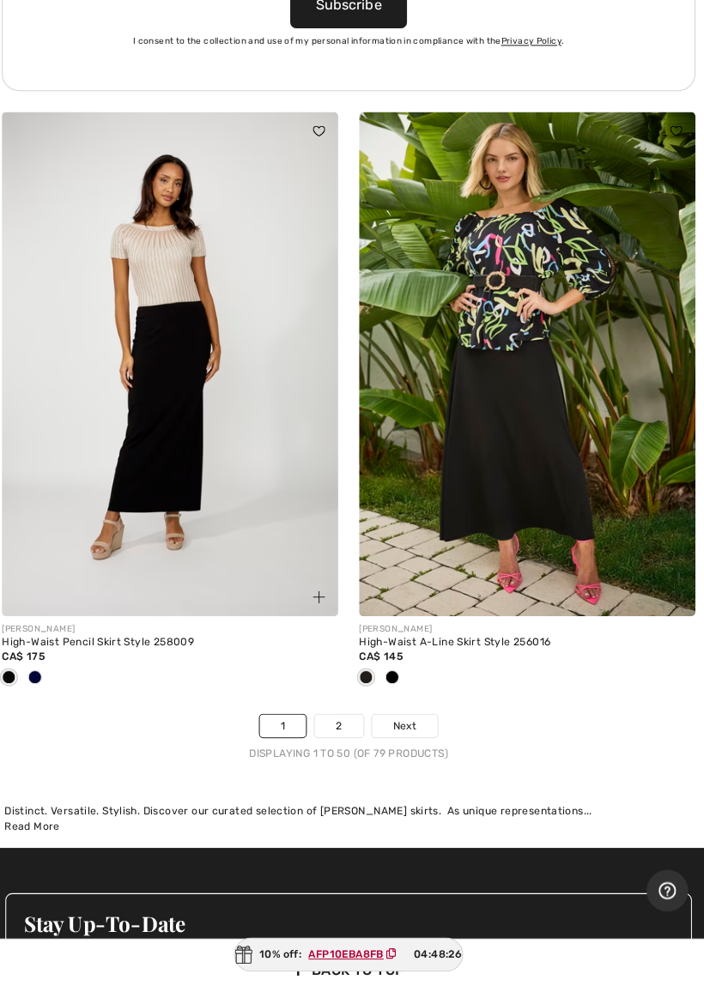
click at [371, 526] on img at bounding box center [527, 369] width 331 height 497
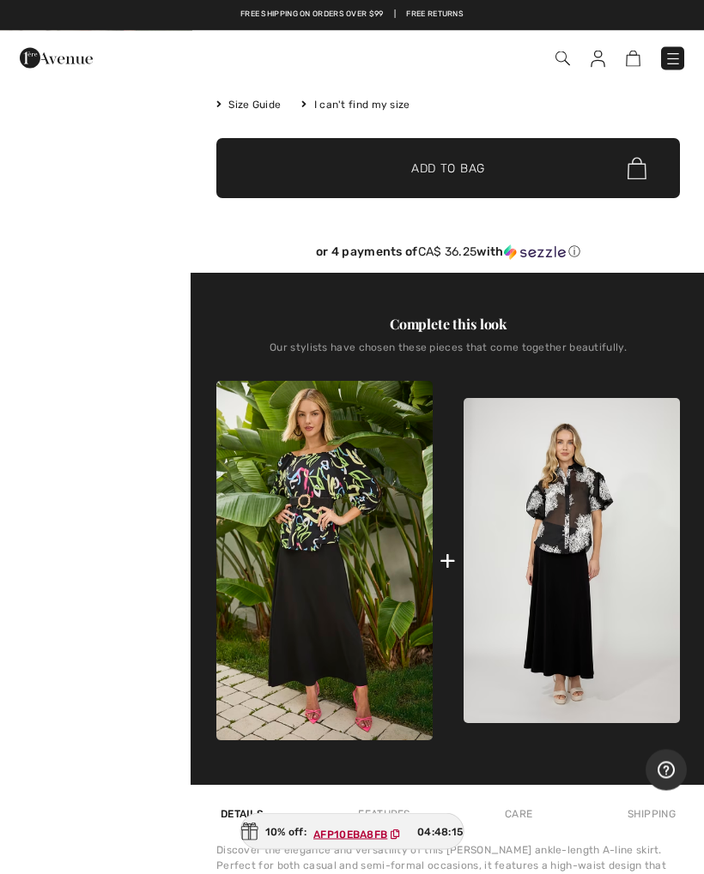
scroll to position [340, 0]
click at [421, 741] on img at bounding box center [324, 561] width 216 height 360
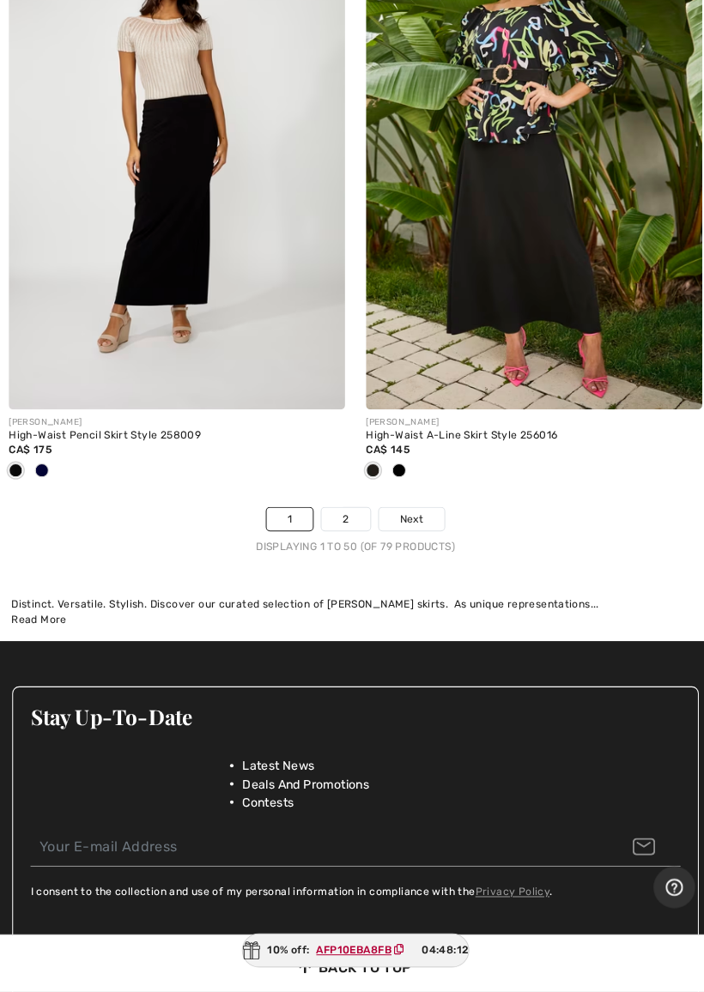
scroll to position [14909, 0]
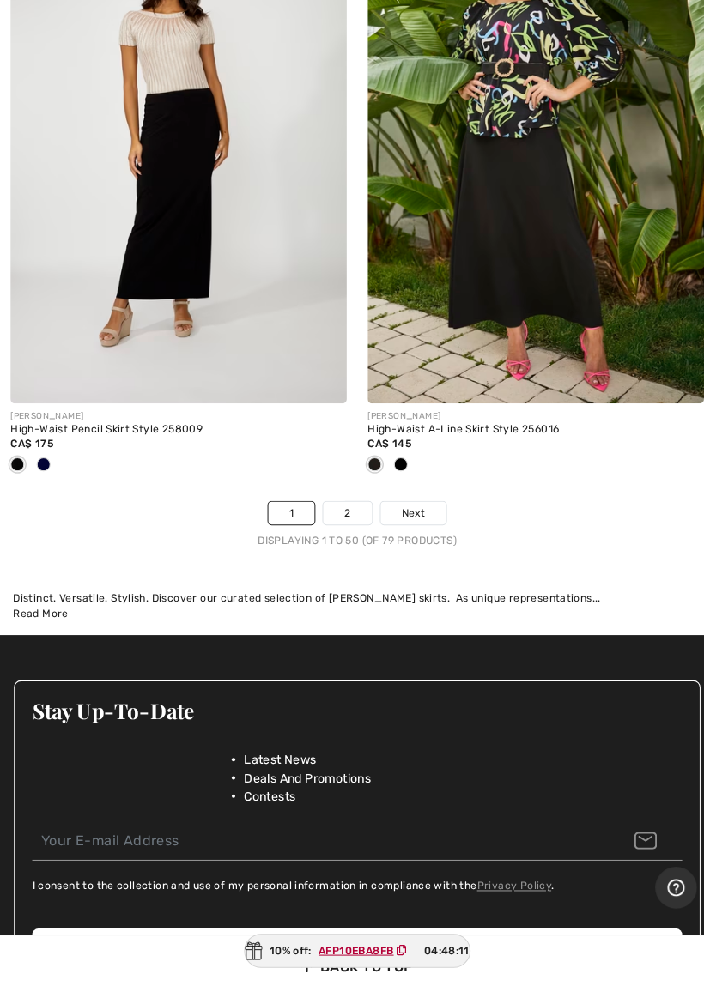
click at [342, 509] on link "2" at bounding box center [341, 520] width 47 height 22
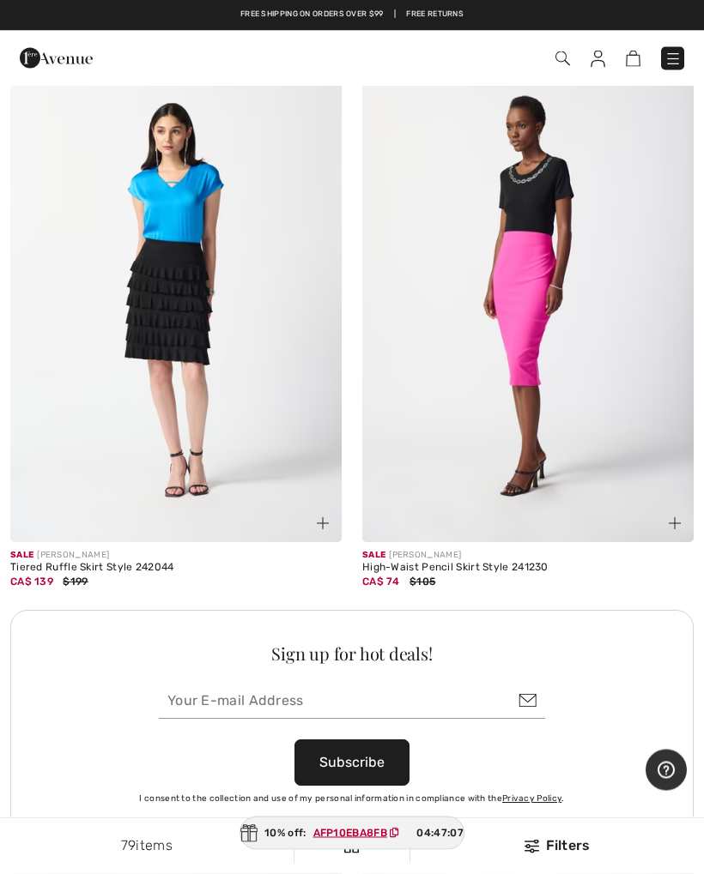
scroll to position [6580, 0]
click at [357, 433] on div "Sale [PERSON_NAME] High-Waist Pencil Skirt Style 241230 CA$ 74 $105" at bounding box center [528, 327] width 352 height 565
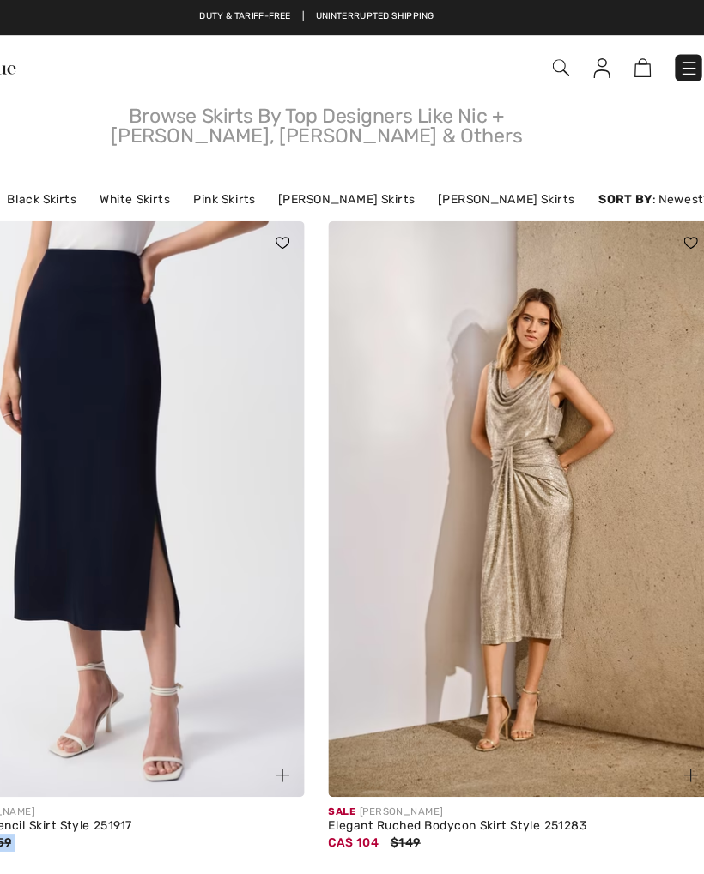
scroll to position [0, 0]
